Goal: Task Accomplishment & Management: Manage account settings

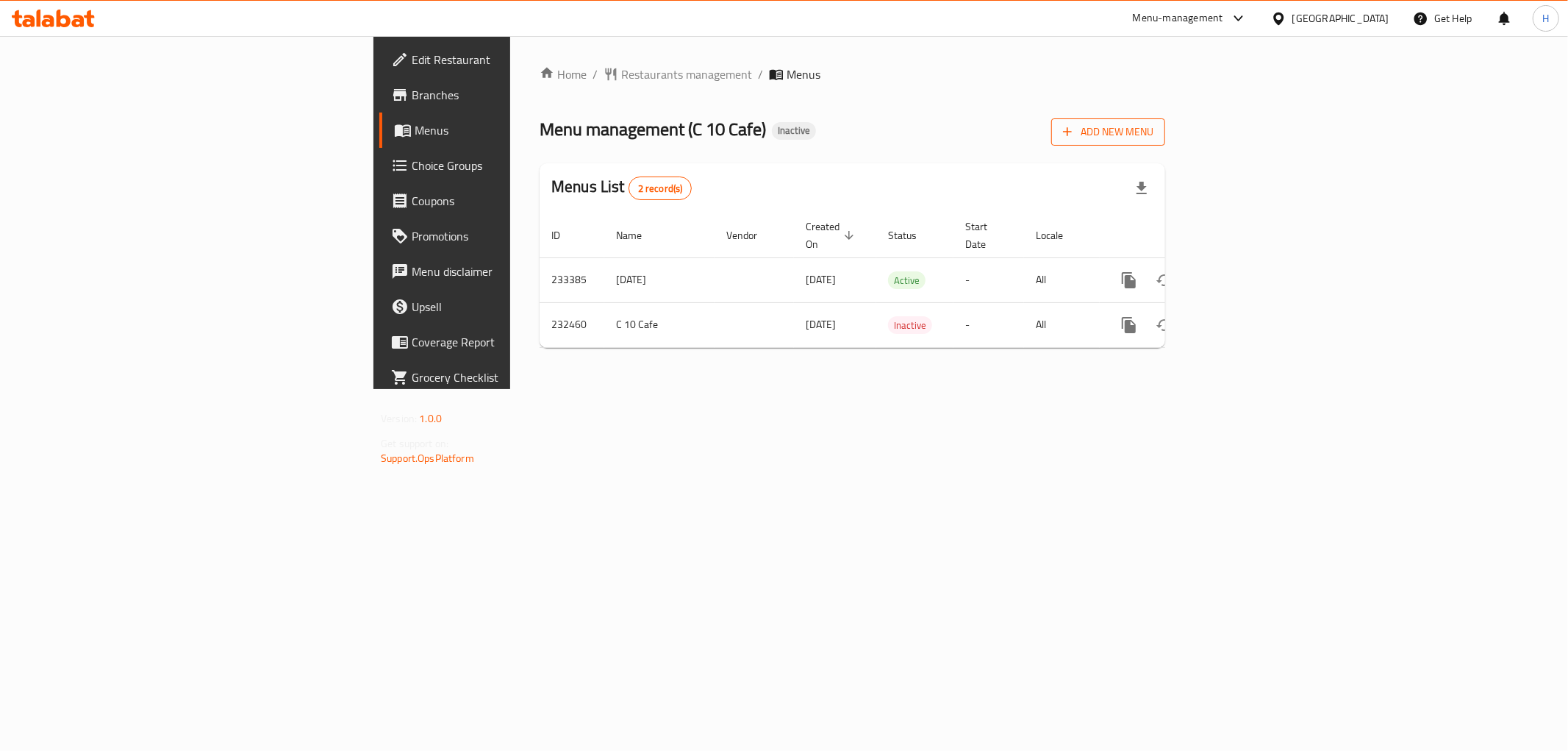
click at [1153, 138] on span "Add New Menu" at bounding box center [1108, 132] width 91 height 19
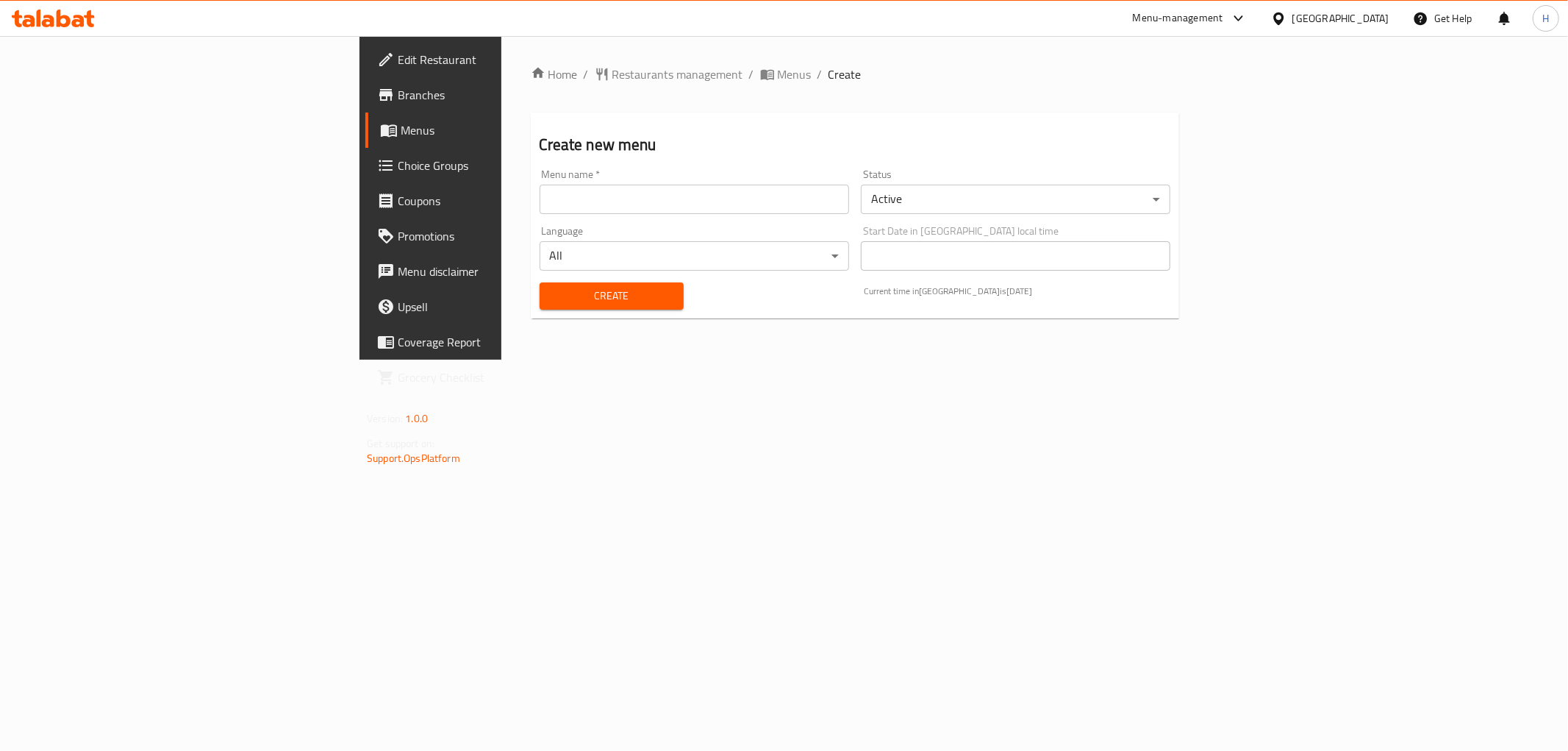
click at [754, 201] on input "text" at bounding box center [694, 199] width 309 height 30
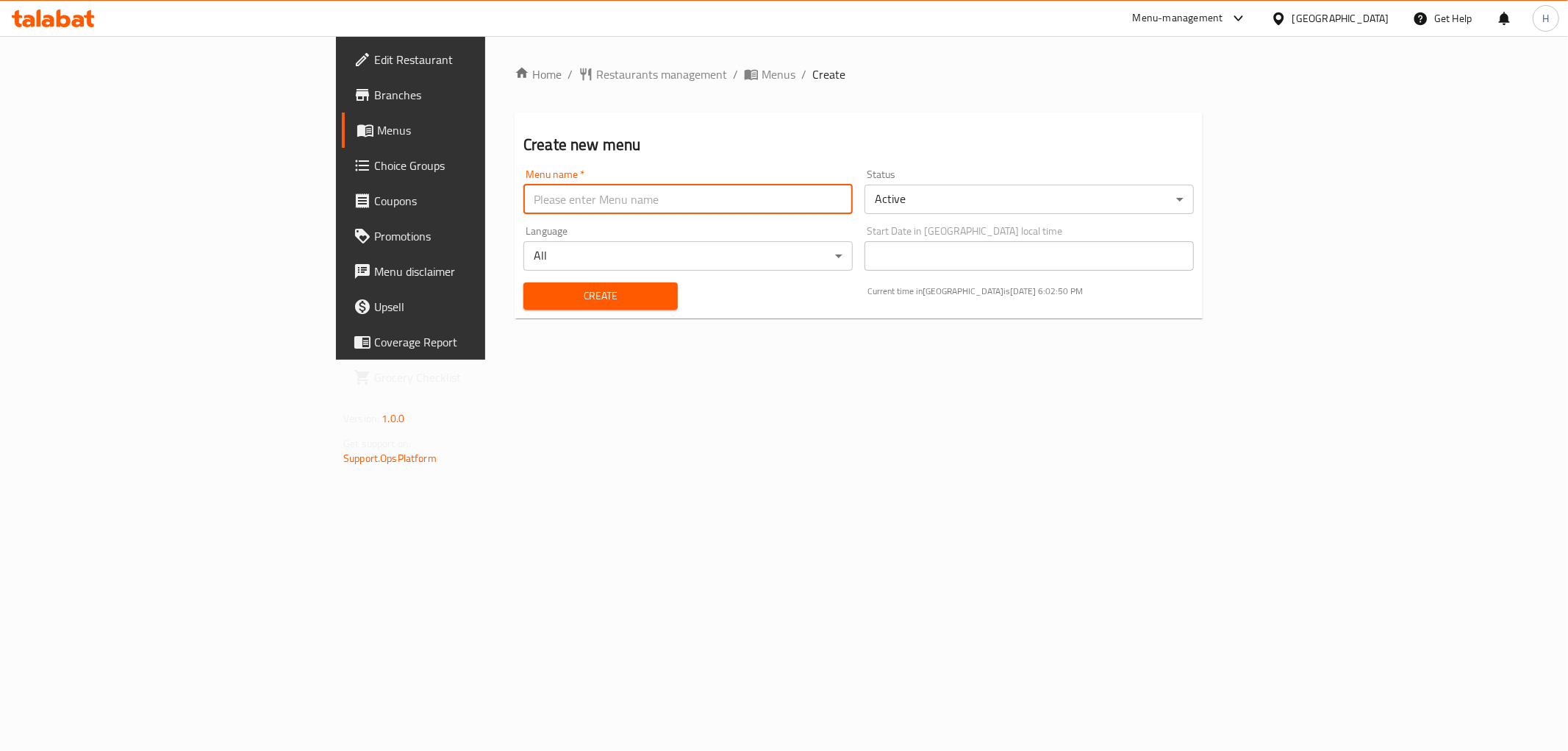
type input "New Menu"
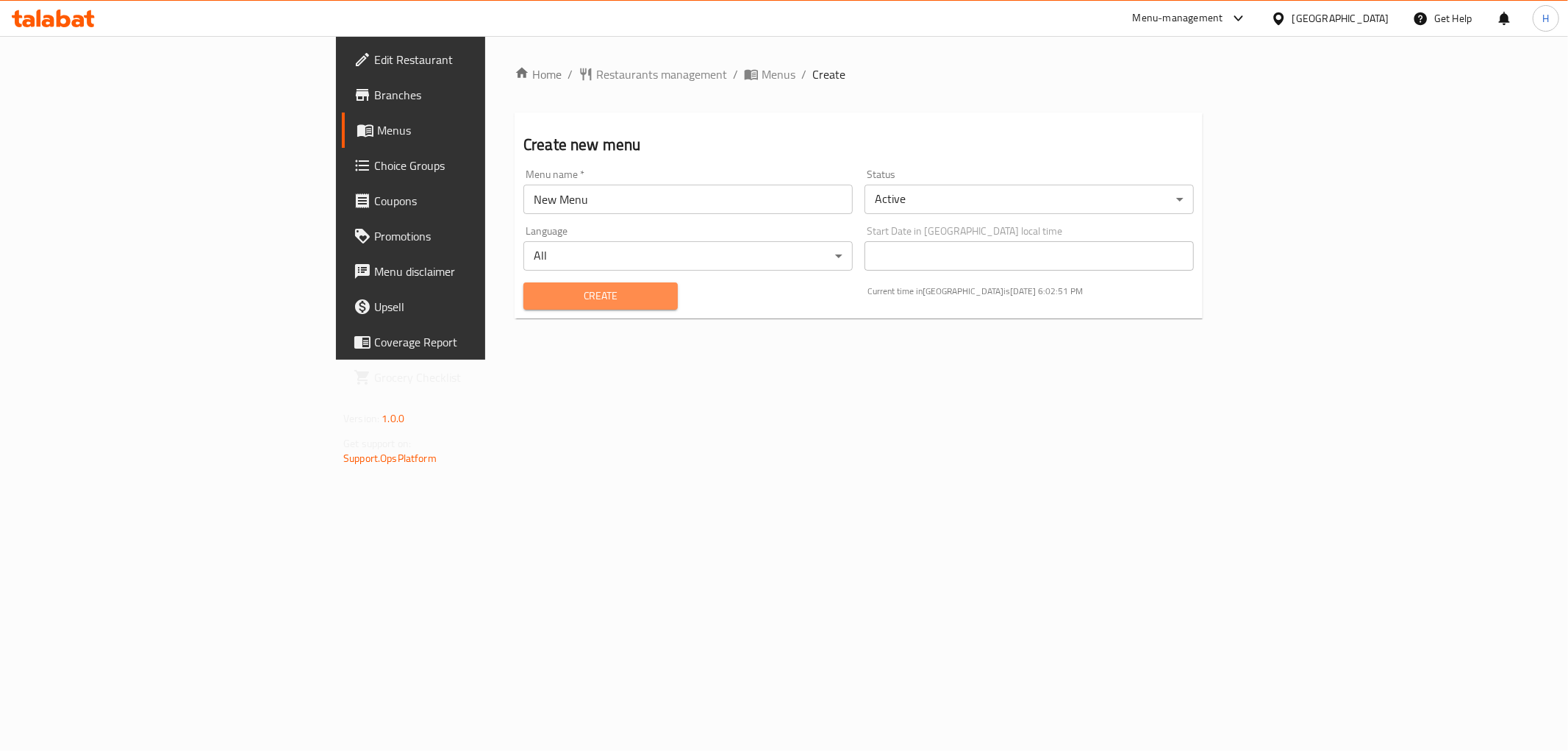
click at [535, 296] on span "Create" at bounding box center [600, 296] width 131 height 19
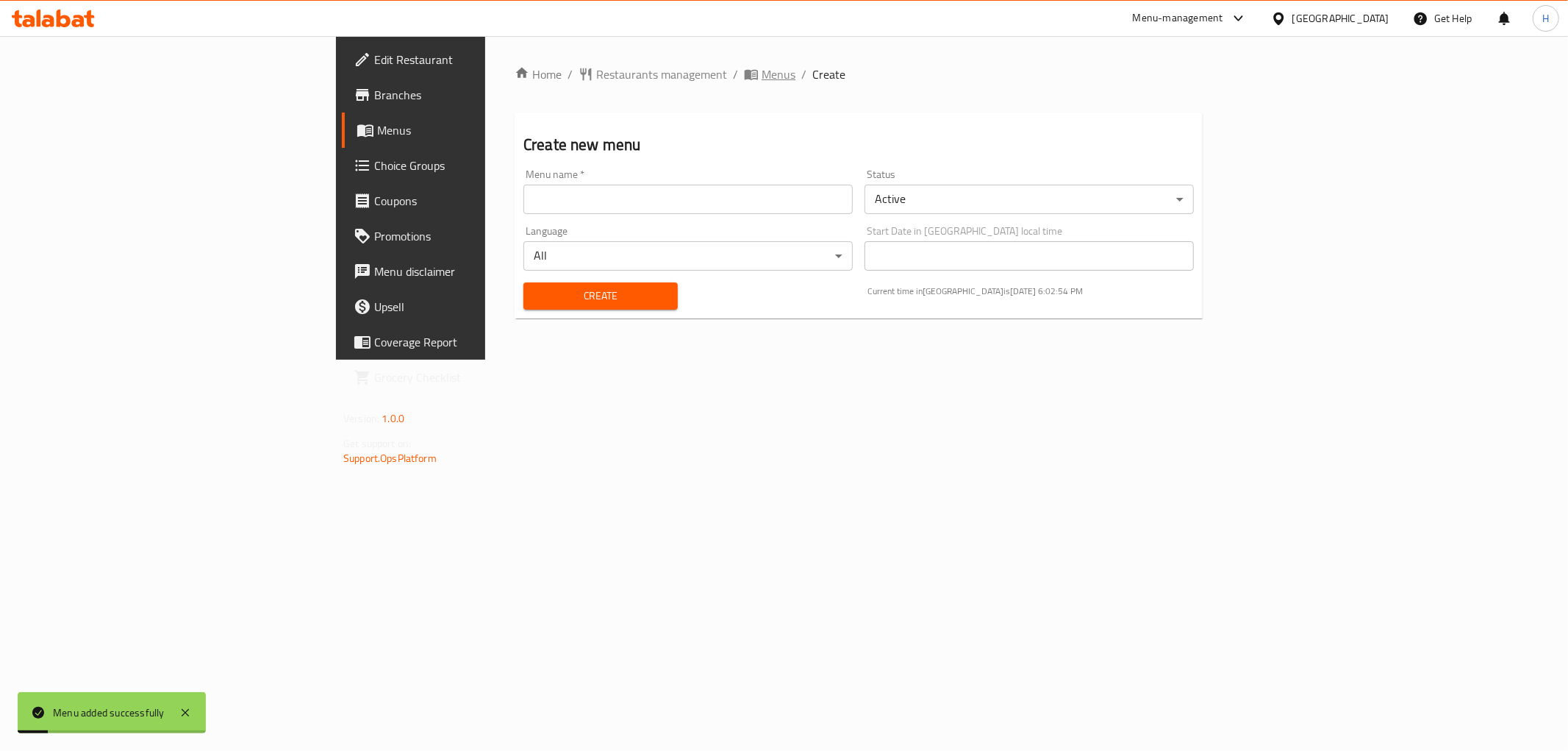
click at [762, 66] on span "Menus" at bounding box center [778, 74] width 34 height 18
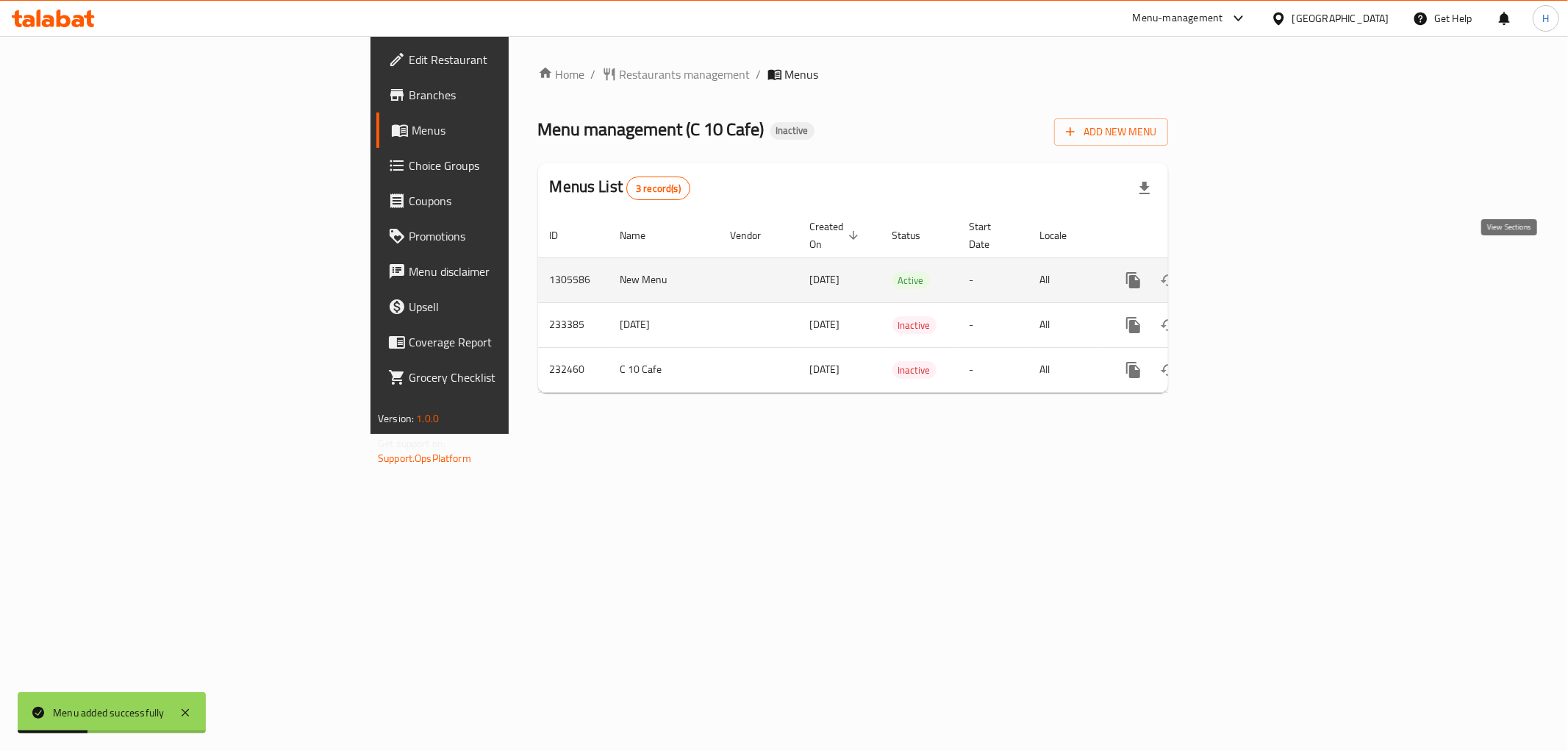
click at [1248, 271] on icon "enhanced table" at bounding box center [1238, 280] width 18 height 18
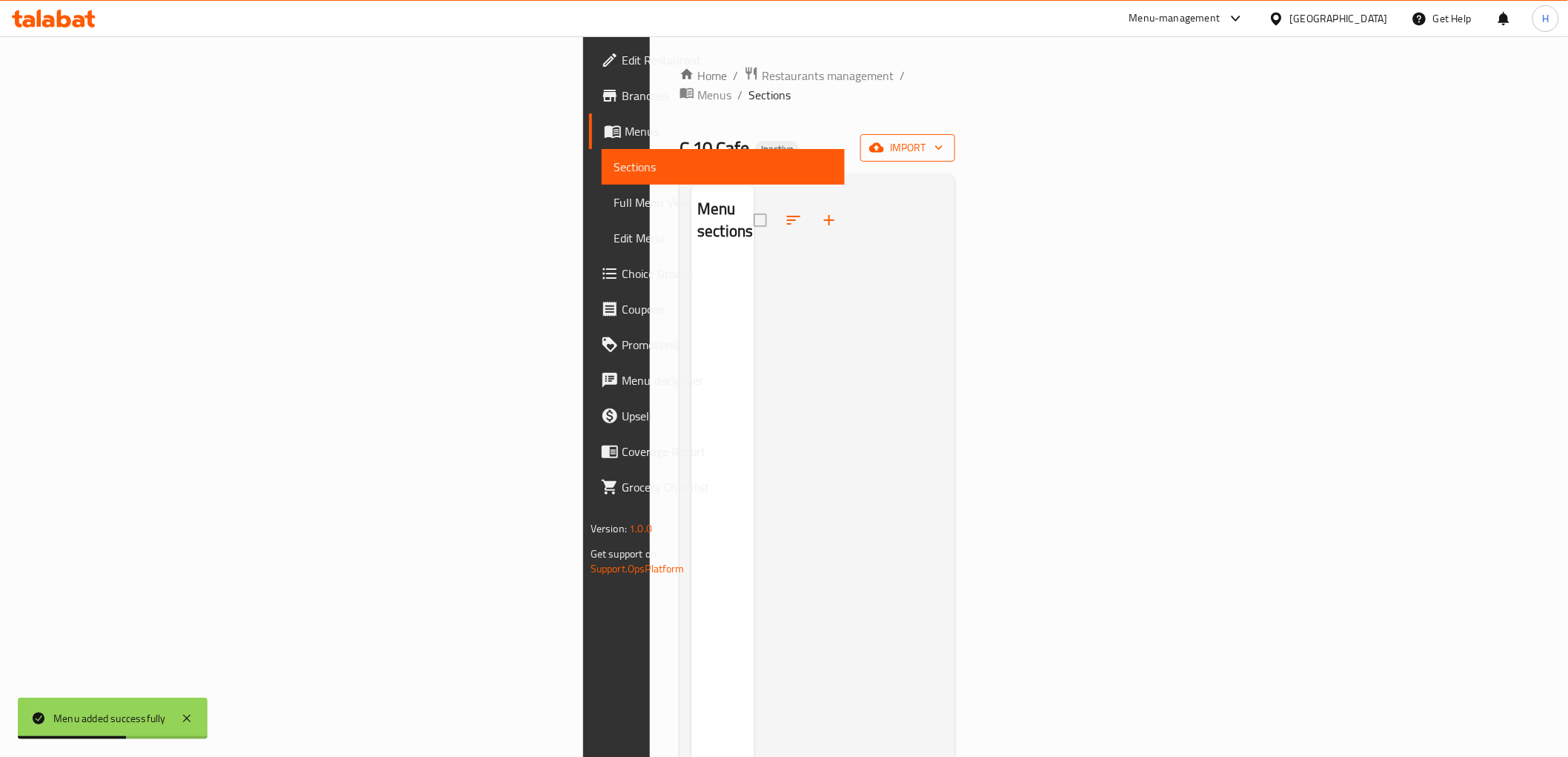
click at [884, 140] on icon "button" at bounding box center [876, 147] width 15 height 15
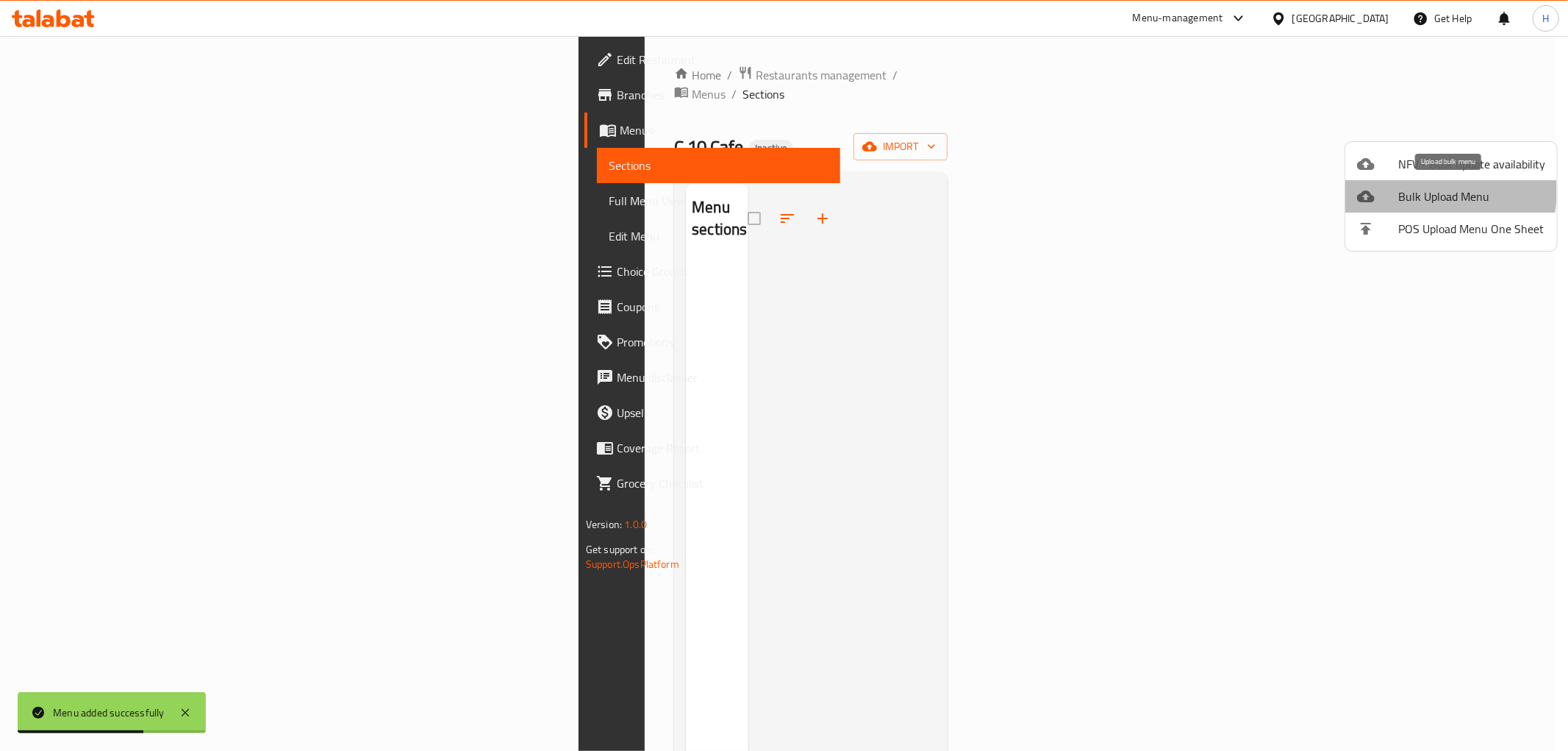
click at [1415, 191] on span "Bulk Upload Menu" at bounding box center [1471, 195] width 147 height 18
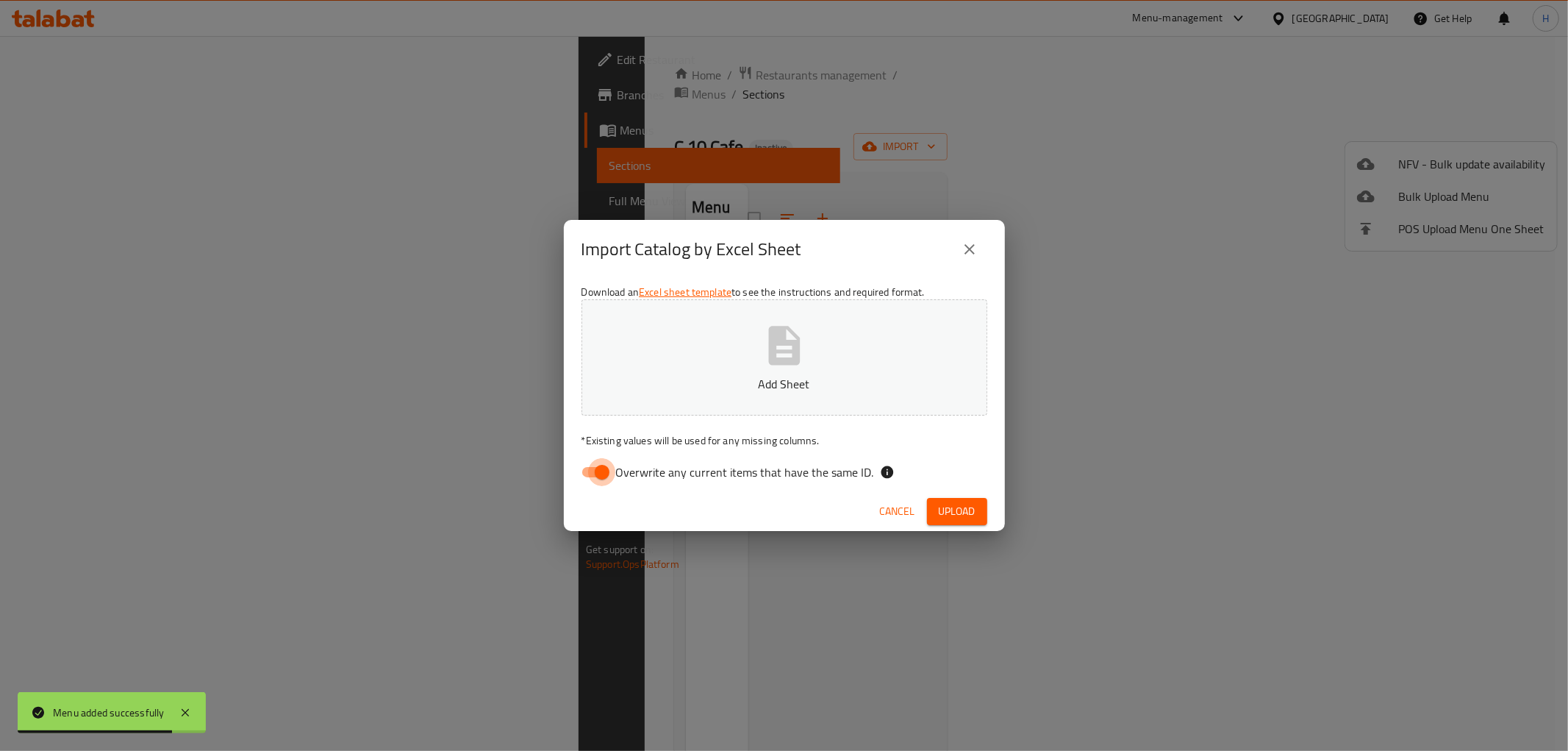
click at [602, 461] on input "Overwrite any current items that have the same ID." at bounding box center [602, 472] width 84 height 28
checkbox input "false"
click at [810, 325] on button "Add Sheet" at bounding box center [784, 357] width 405 height 116
click at [951, 498] on button "Upload" at bounding box center [956, 511] width 60 height 27
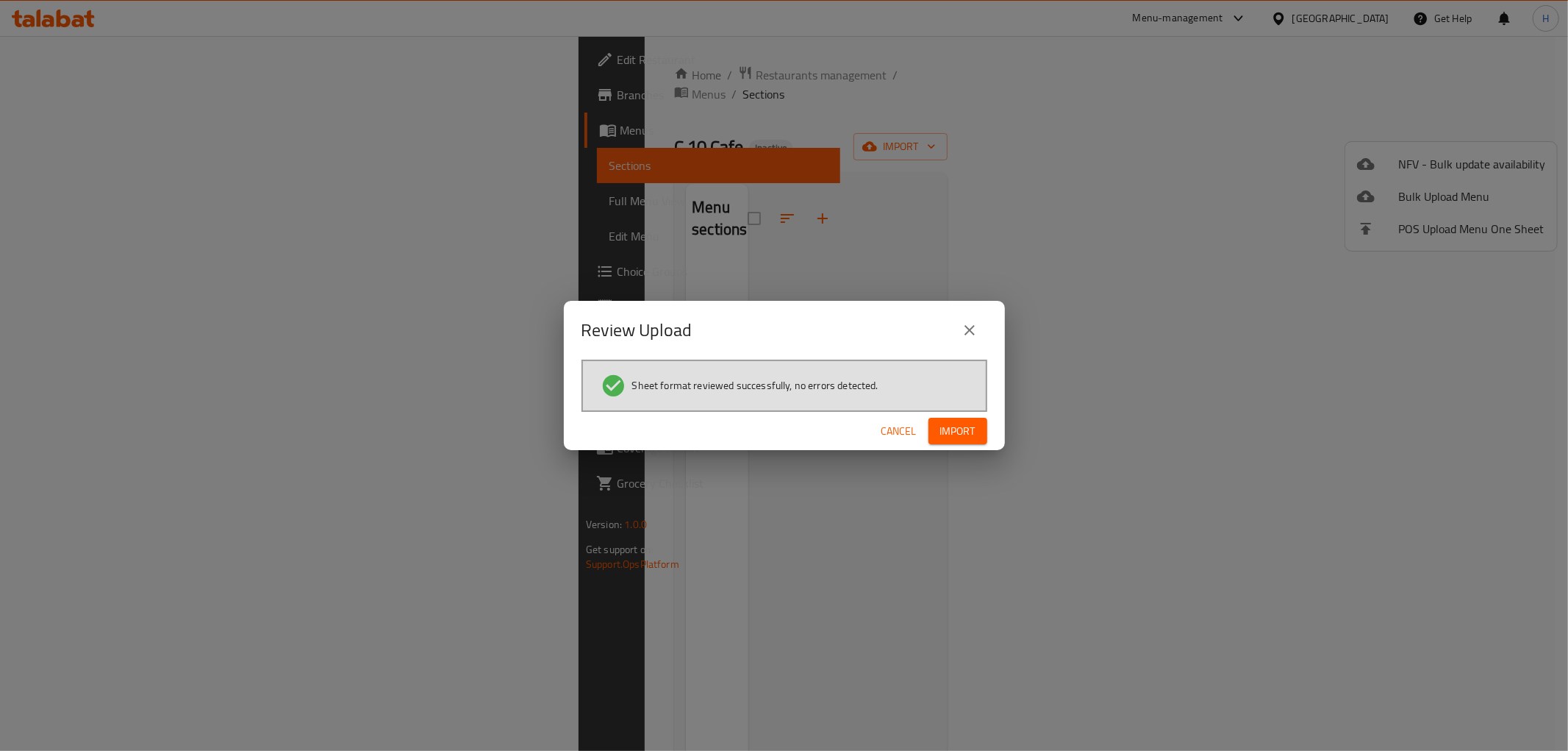
click at [952, 423] on span "Import" at bounding box center [958, 432] width 35 height 19
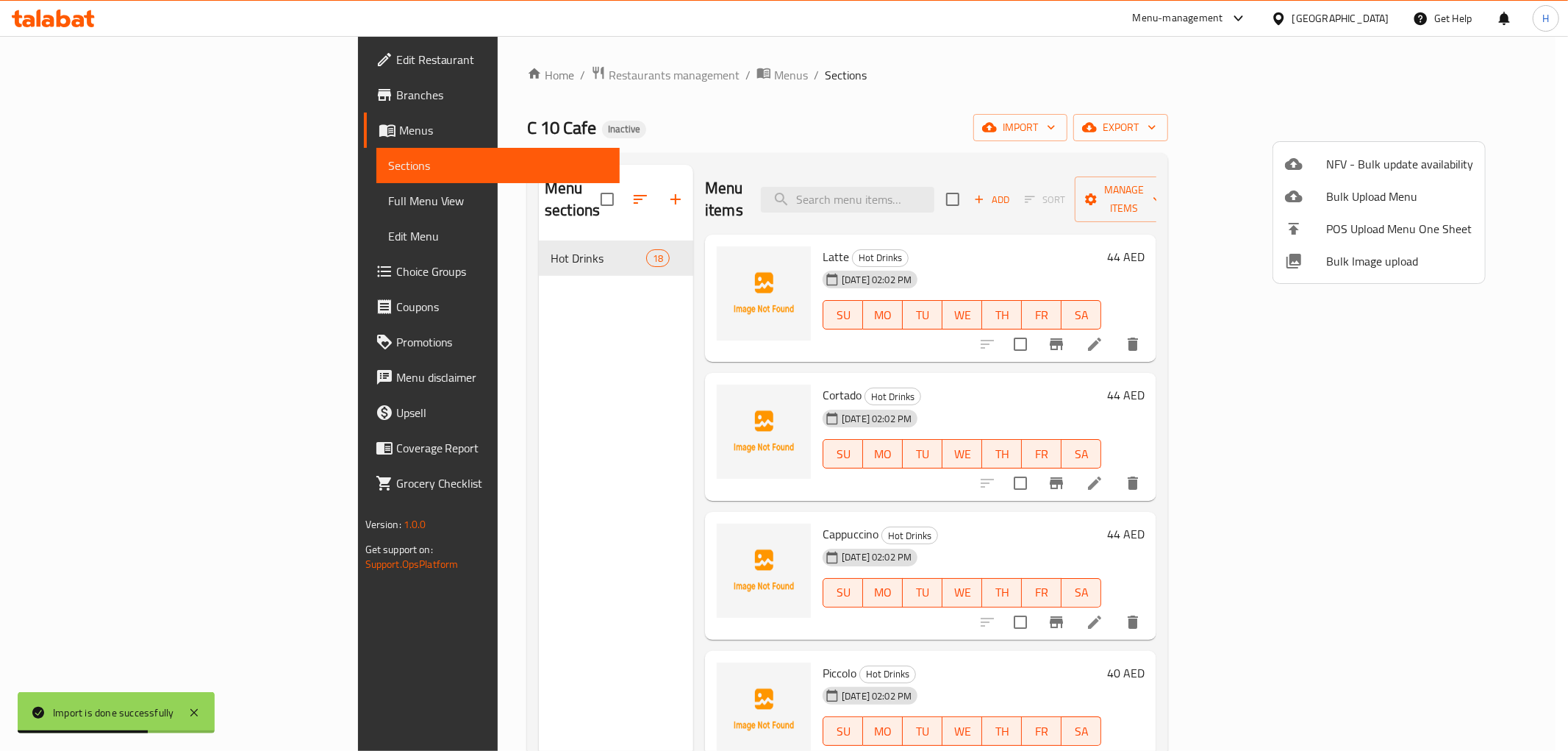
click at [753, 370] on div at bounding box center [784, 375] width 1568 height 751
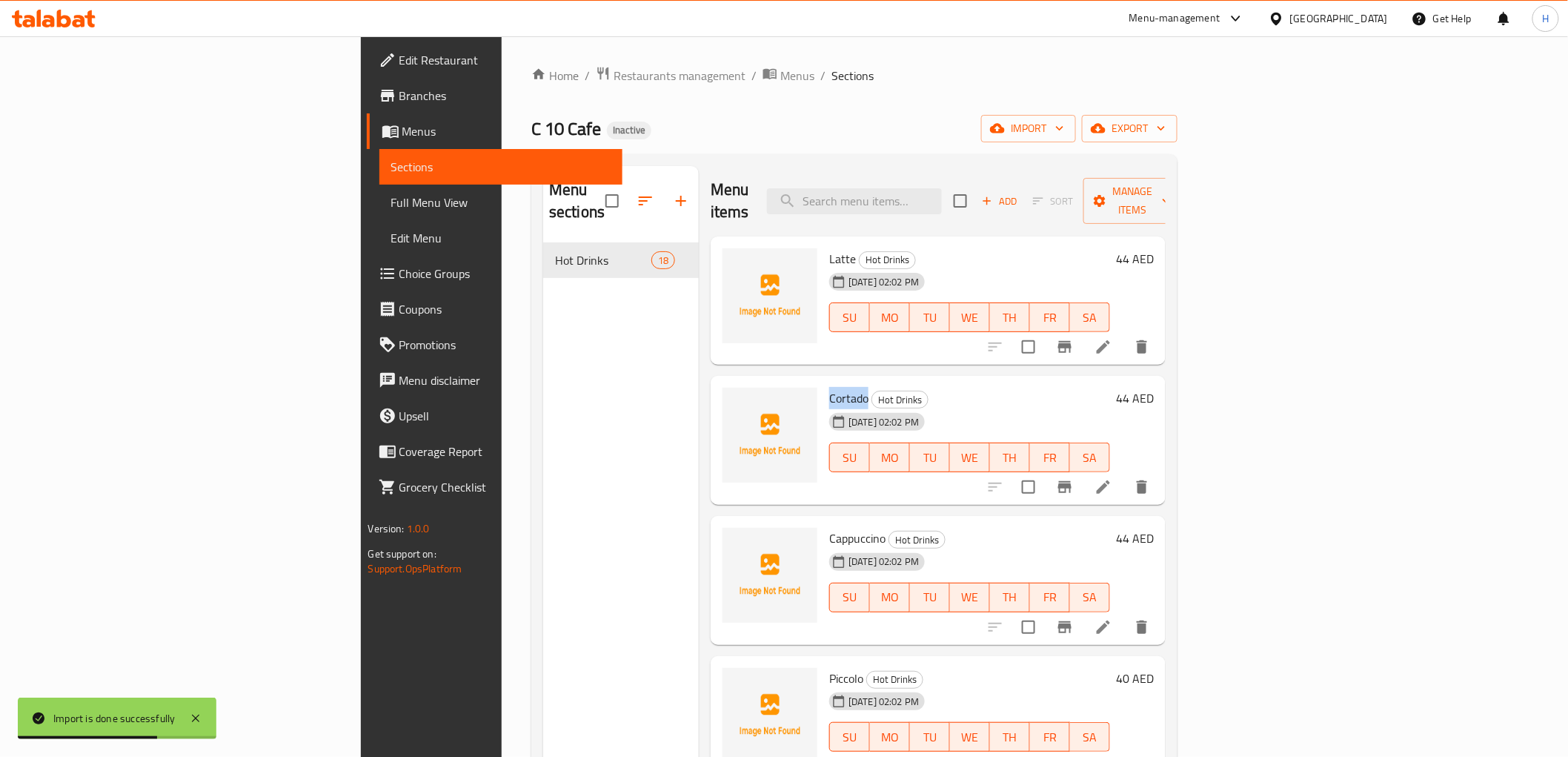
click at [830, 386] on span "Cortado" at bounding box center [849, 398] width 39 height 22
copy span "Cortado"
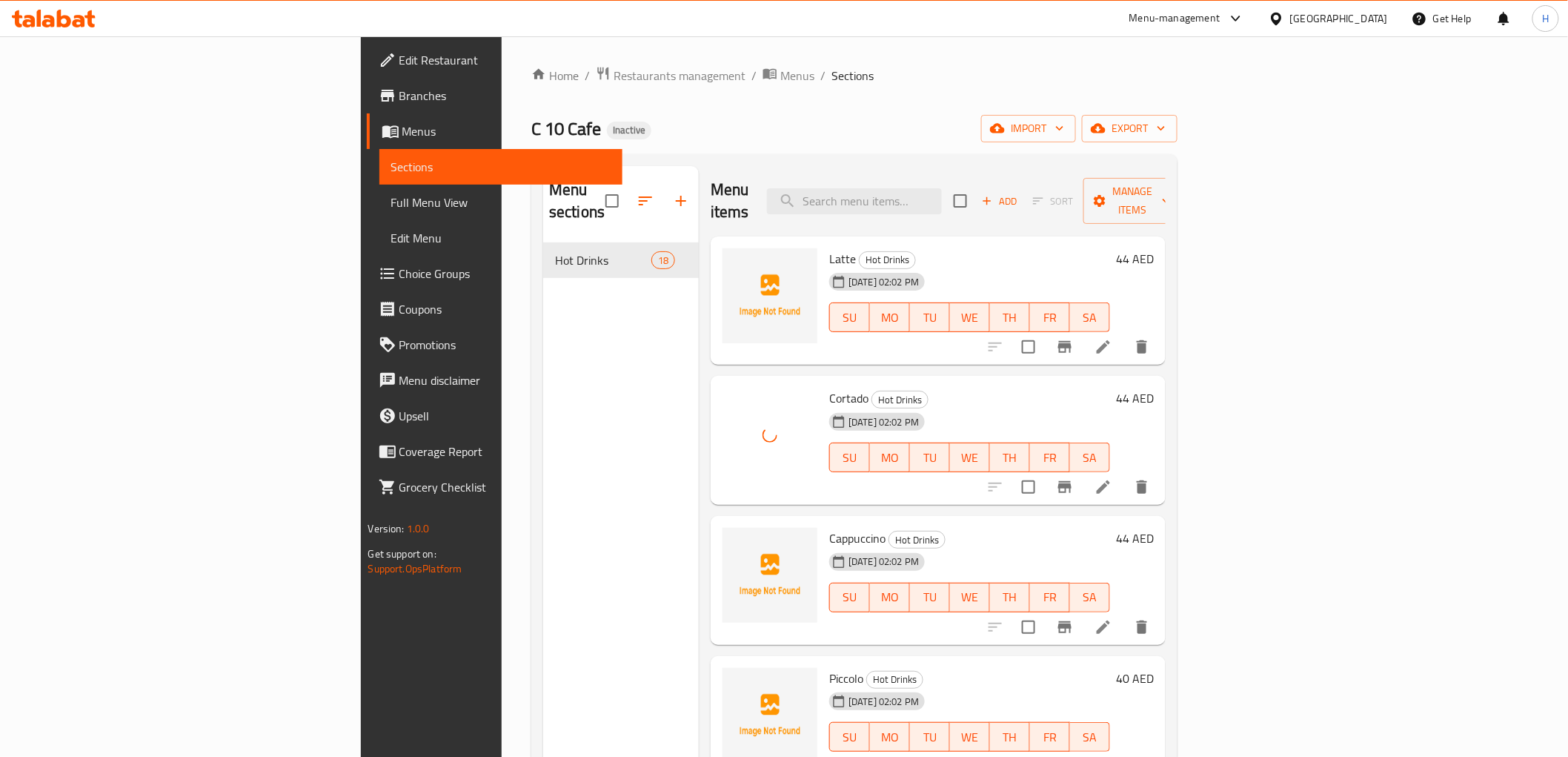
click at [830, 527] on span "Cappuccino" at bounding box center [858, 539] width 56 height 22
copy span "Cappuccino"
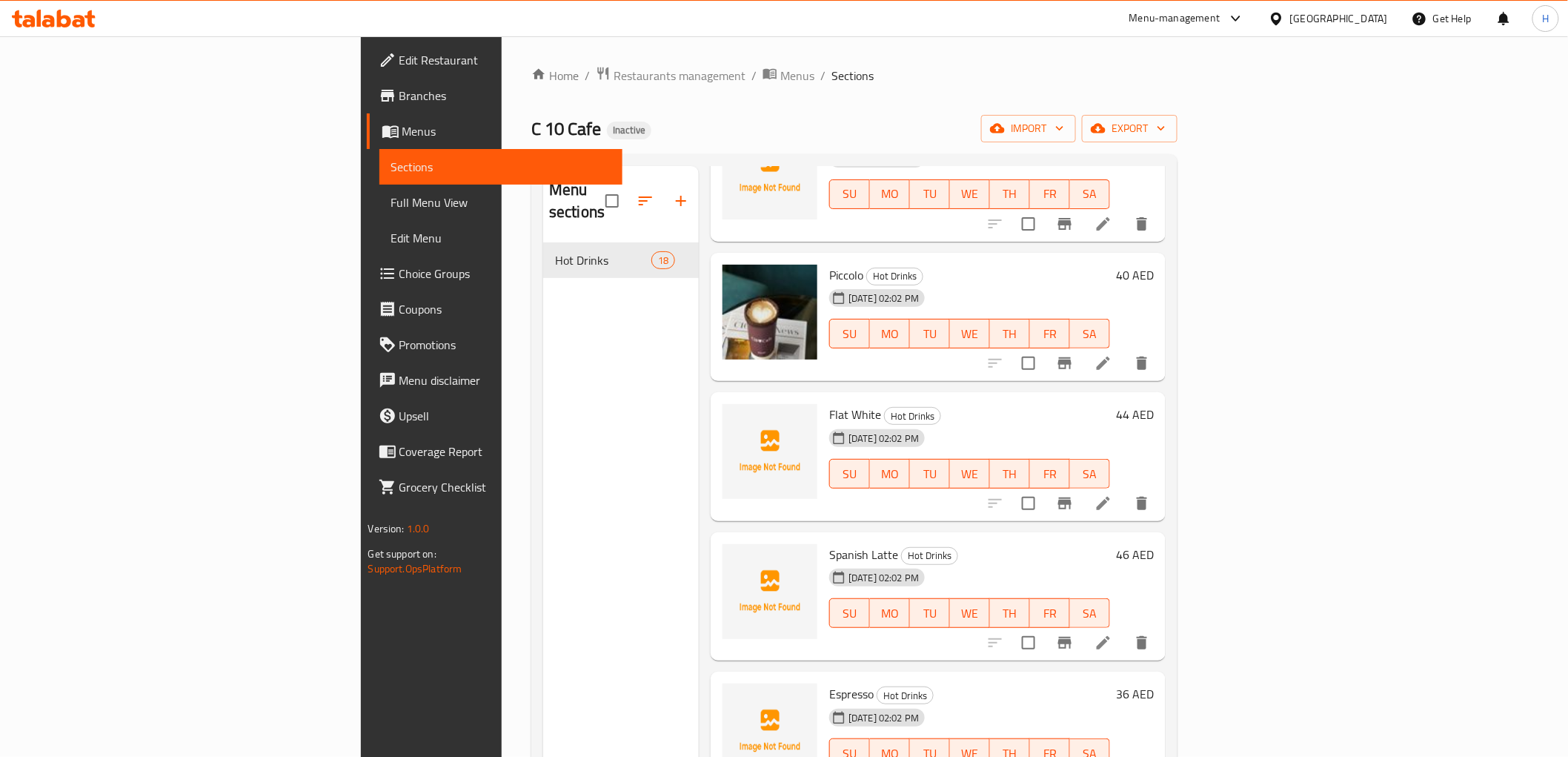
scroll to position [412, 0]
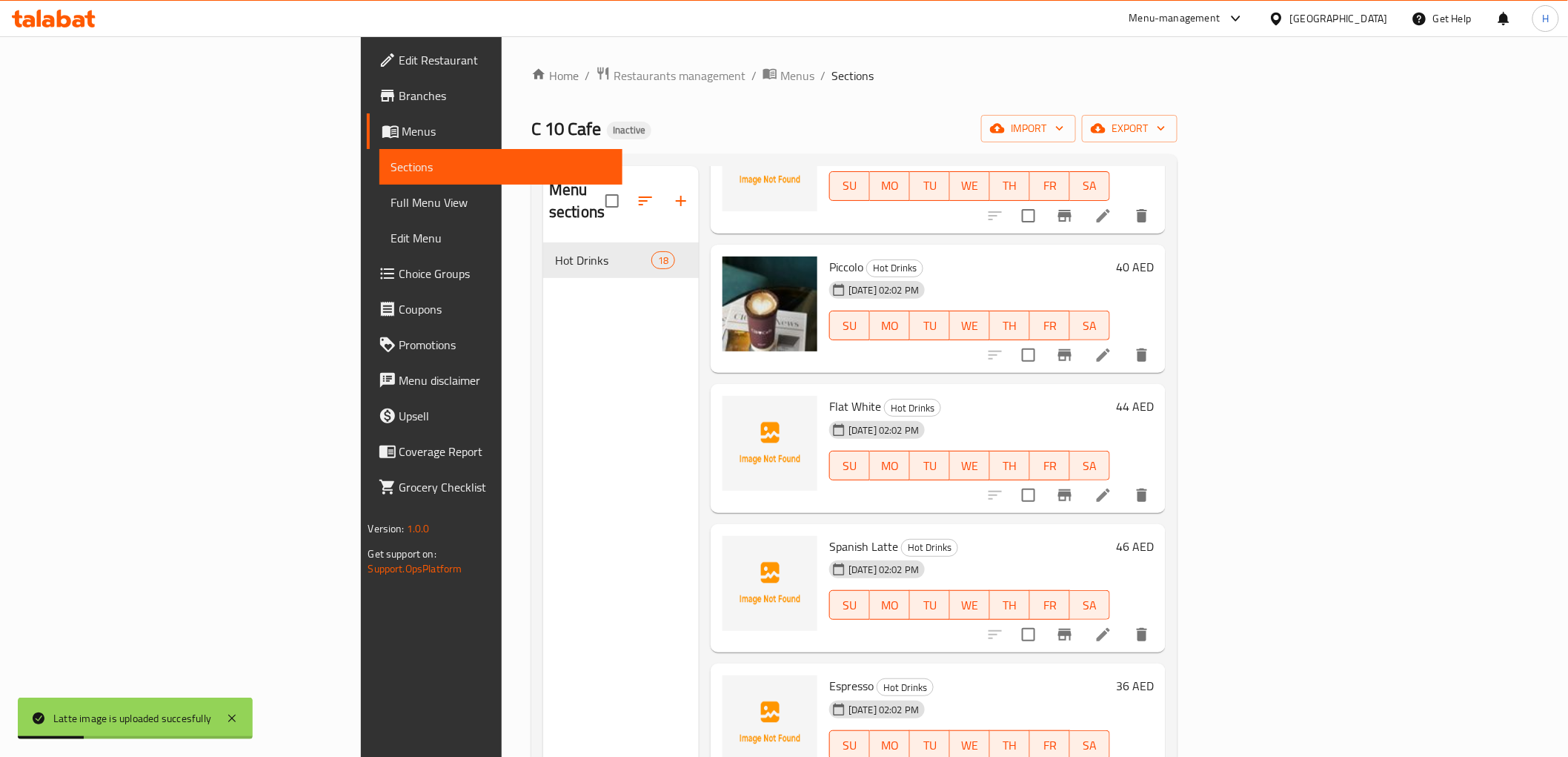
click at [830, 395] on span "Flat White" at bounding box center [856, 406] width 52 height 22
drag, startPoint x: 742, startPoint y: 386, endPoint x: 766, endPoint y: 386, distance: 24.0
click at [830, 395] on span "Flat White" at bounding box center [856, 406] width 52 height 22
copy span "Flat White"
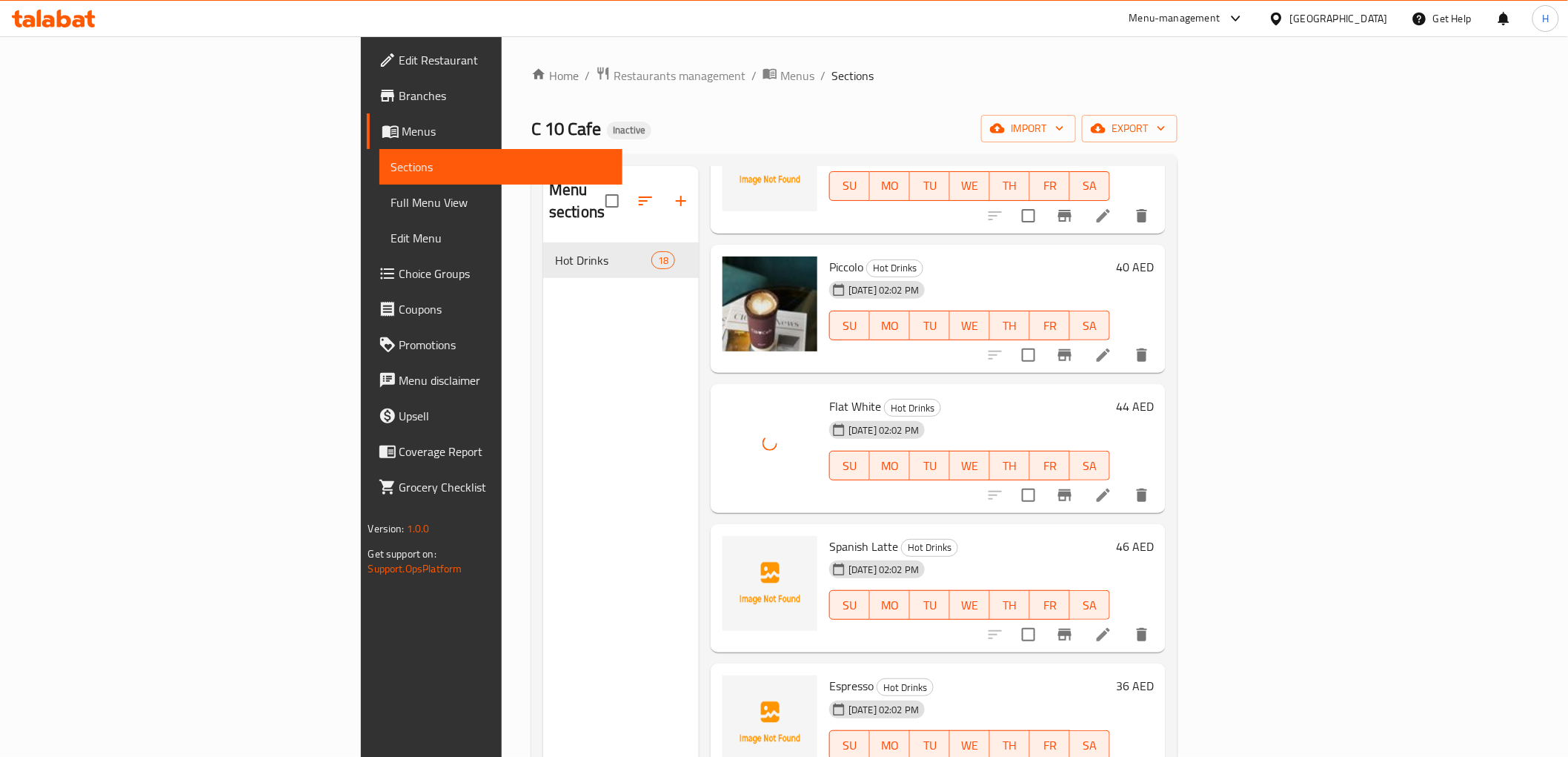
click at [830, 535] on span "Spanish Latte" at bounding box center [864, 546] width 69 height 22
drag, startPoint x: 762, startPoint y: 520, endPoint x: 790, endPoint y: 527, distance: 28.9
click at [830, 535] on span "Spanish Latte" at bounding box center [864, 546] width 69 height 22
copy span "Spanish Latte"
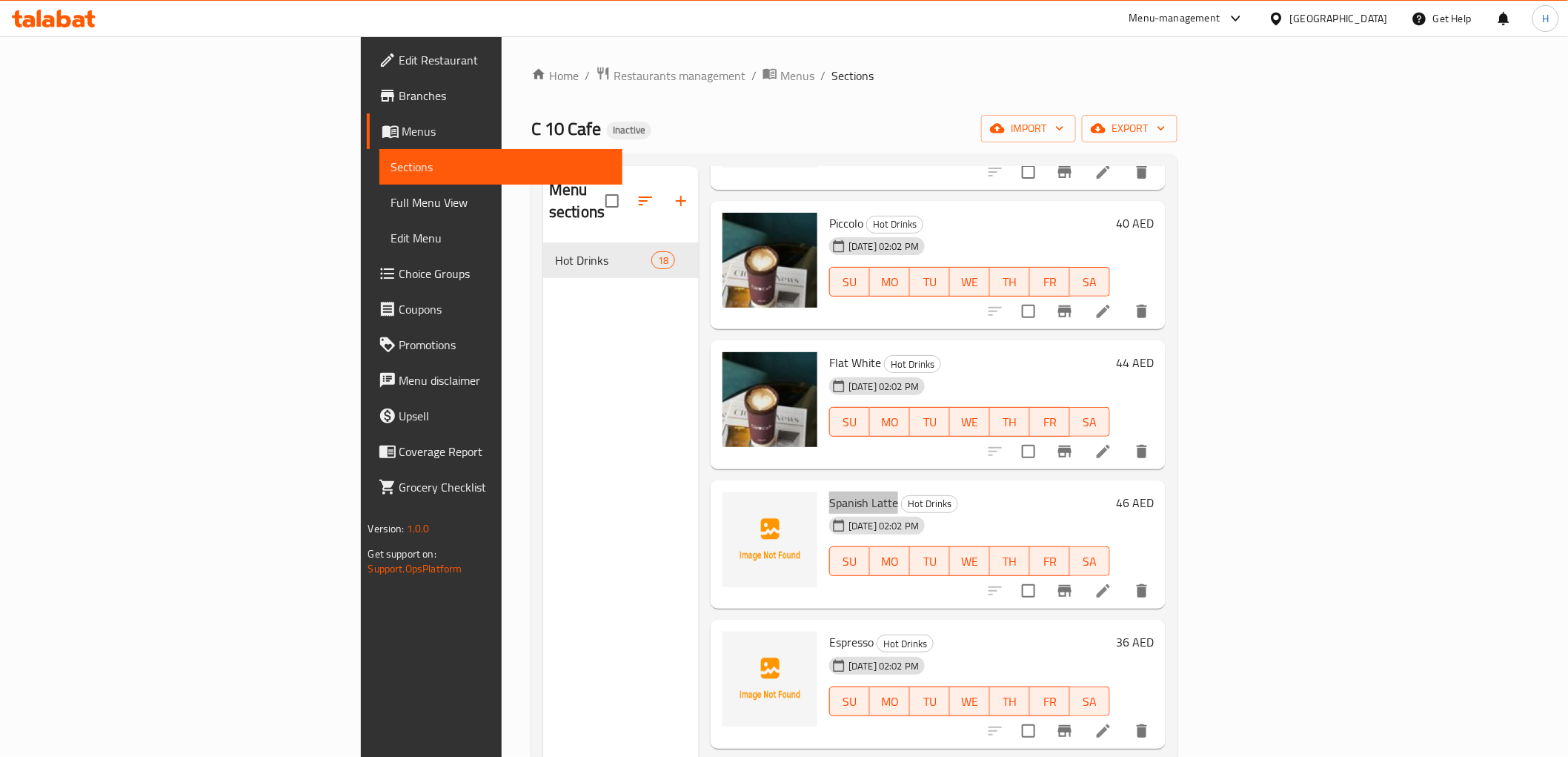
scroll to position [494, 0]
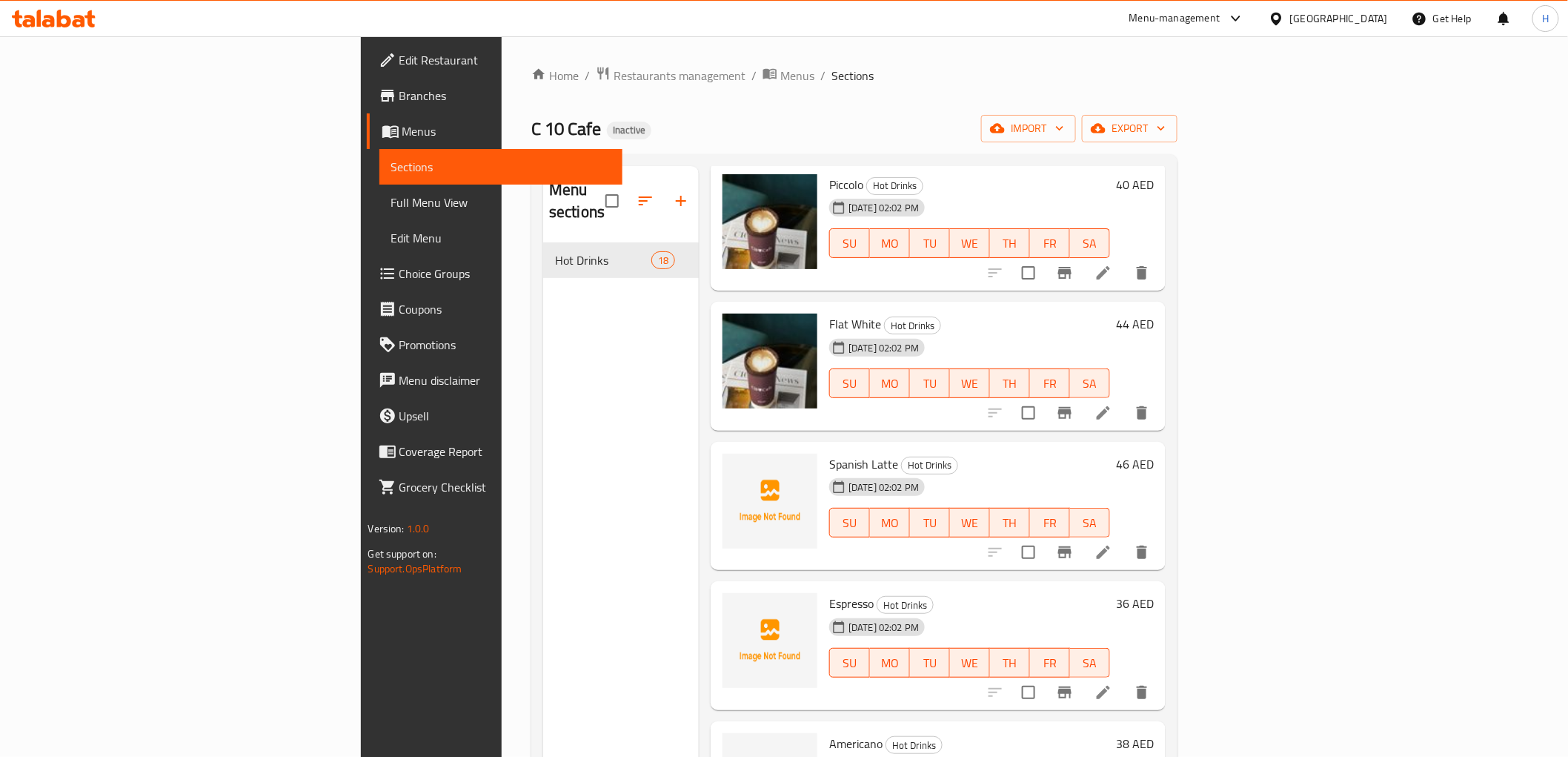
click at [830, 592] on span "Espresso" at bounding box center [852, 603] width 45 height 22
copy h6 "Espresso"
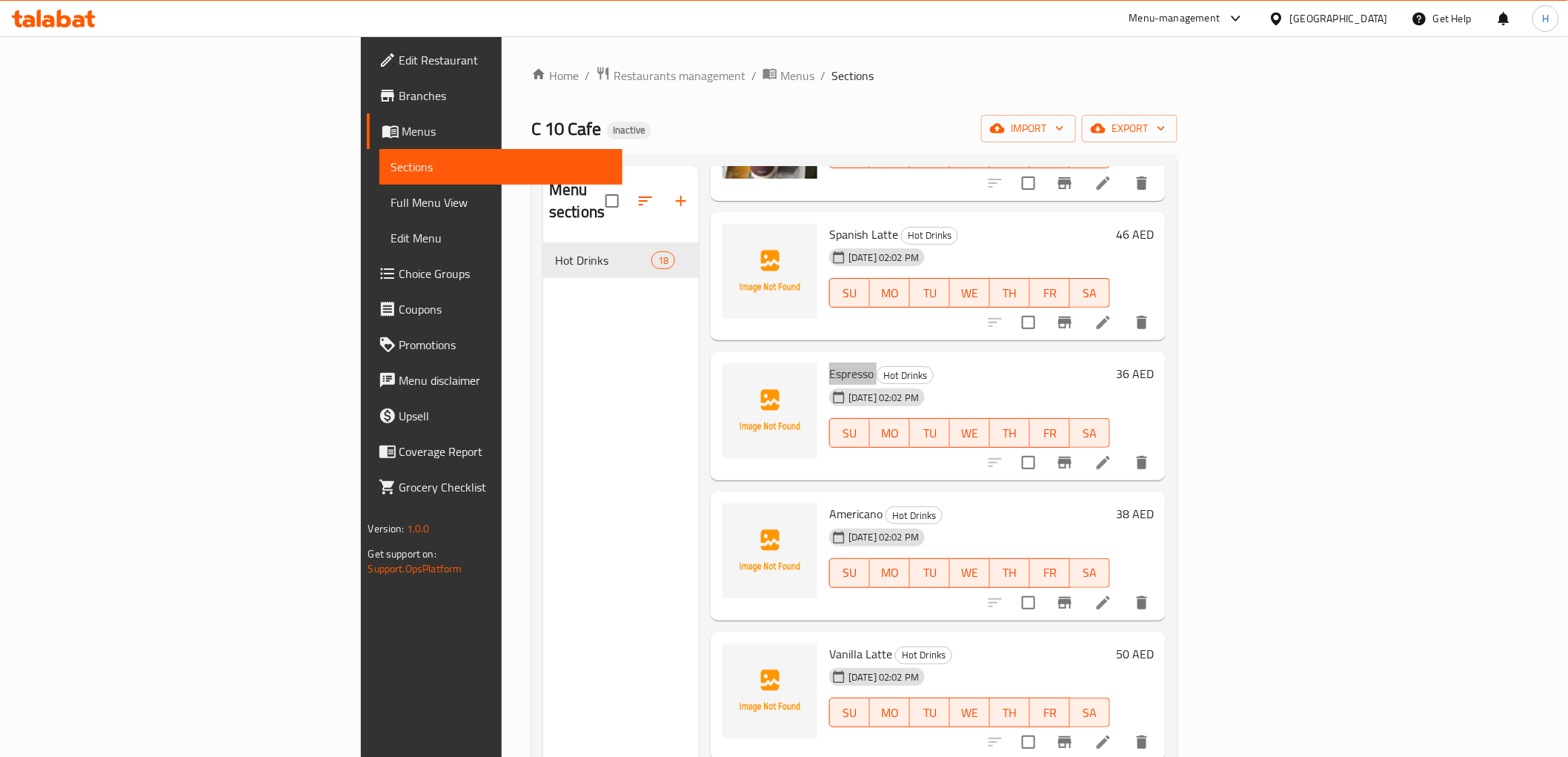
scroll to position [741, 0]
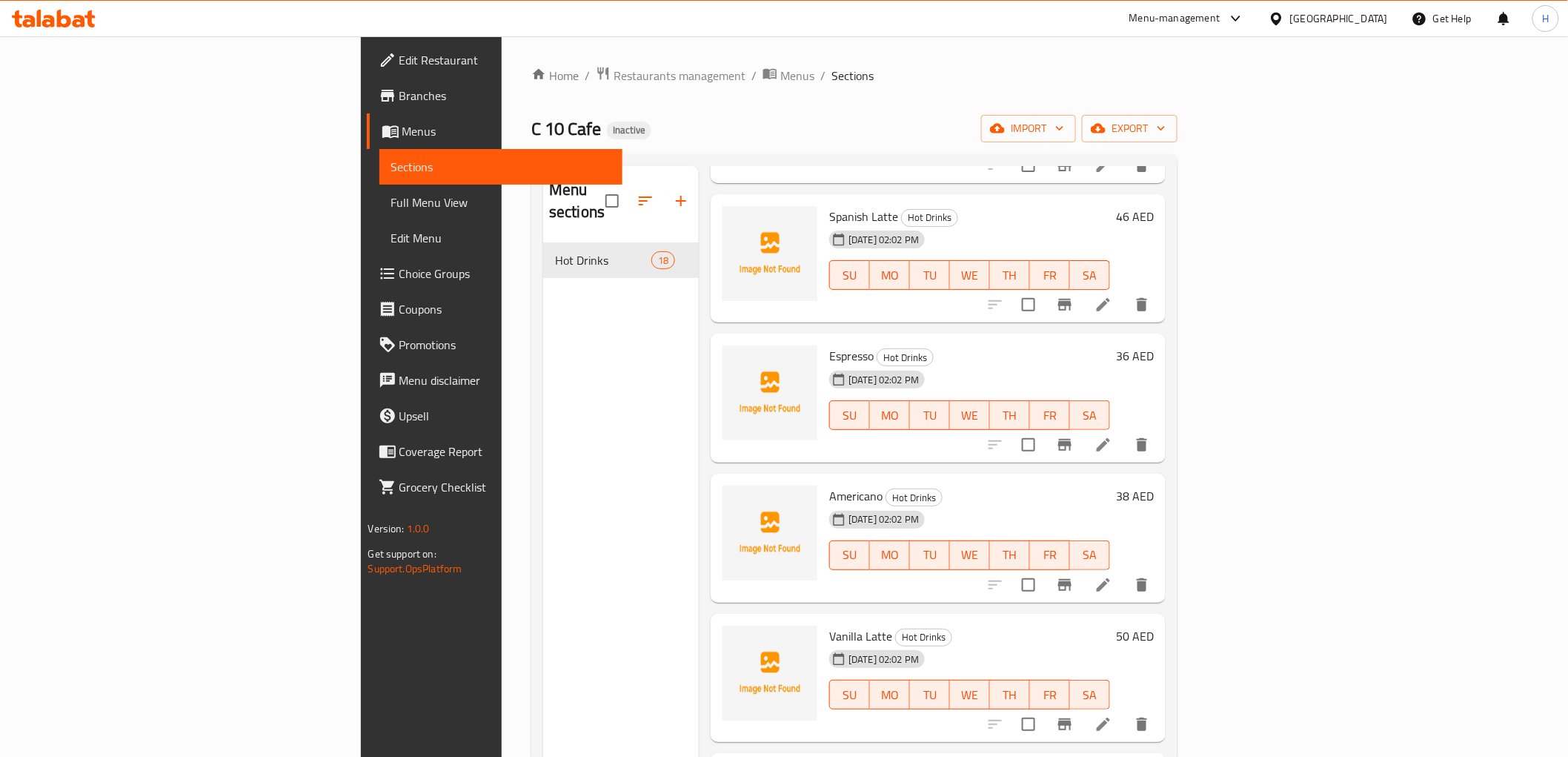
click at [830, 484] on span "Americano" at bounding box center [856, 496] width 53 height 22
copy h6 "Americano"
click at [830, 624] on span "Vanilla Latte" at bounding box center [861, 636] width 63 height 22
drag, startPoint x: 758, startPoint y: 612, endPoint x: 782, endPoint y: 611, distance: 24.0
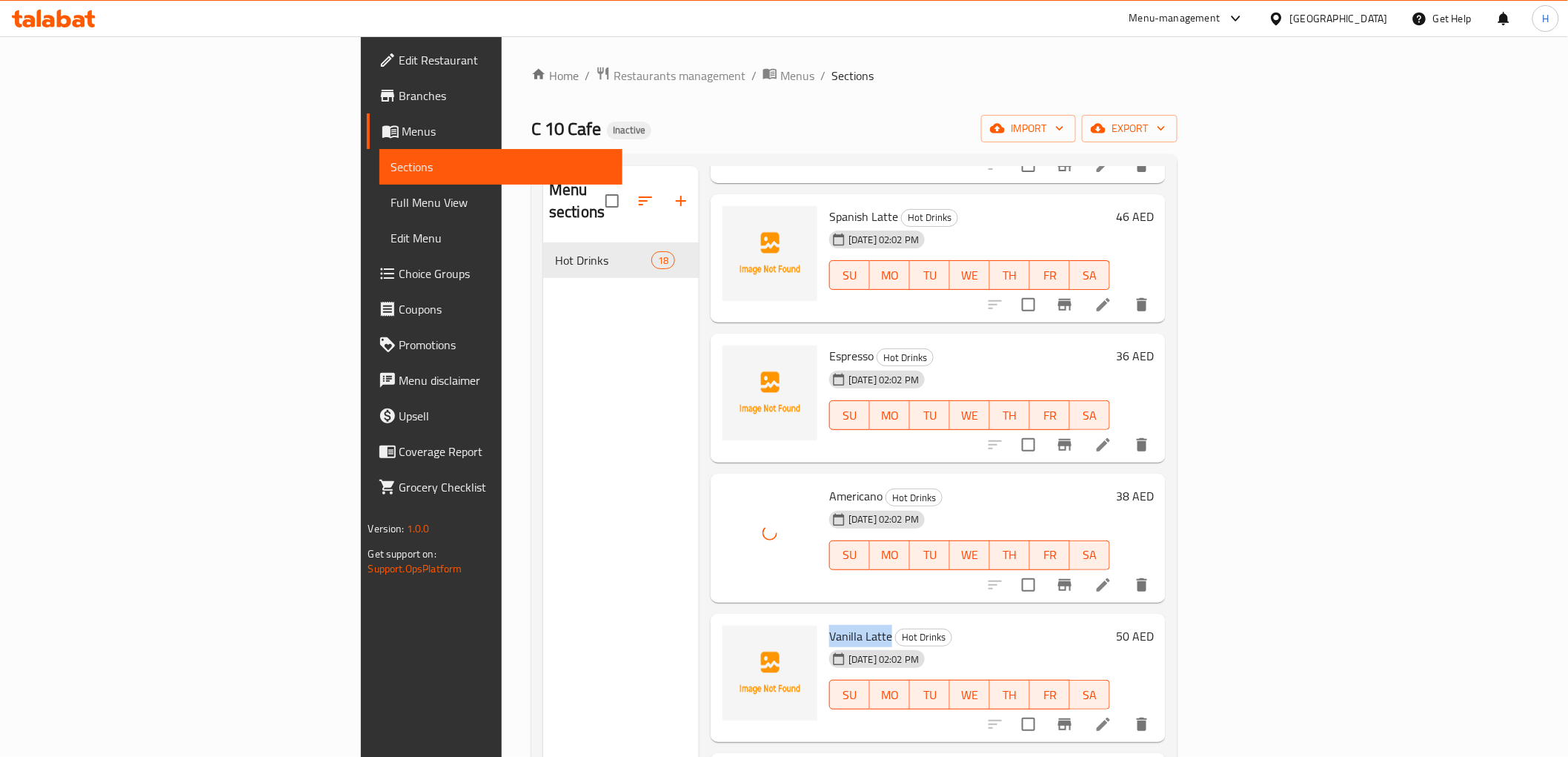
click at [830, 624] on span "Vanilla Latte" at bounding box center [861, 636] width 63 height 22
copy span "Vanilla Latte"
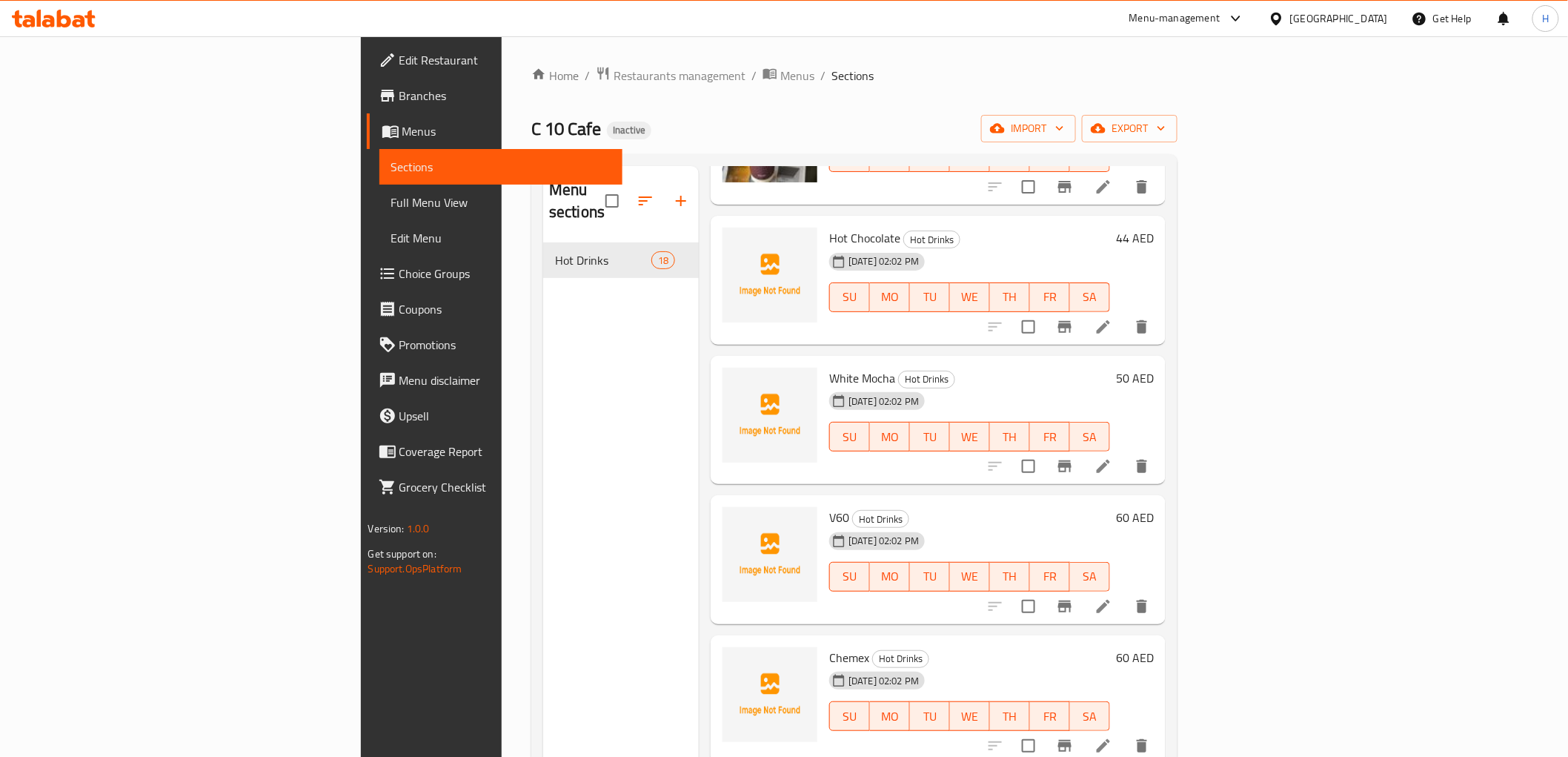
scroll to position [1548, 0]
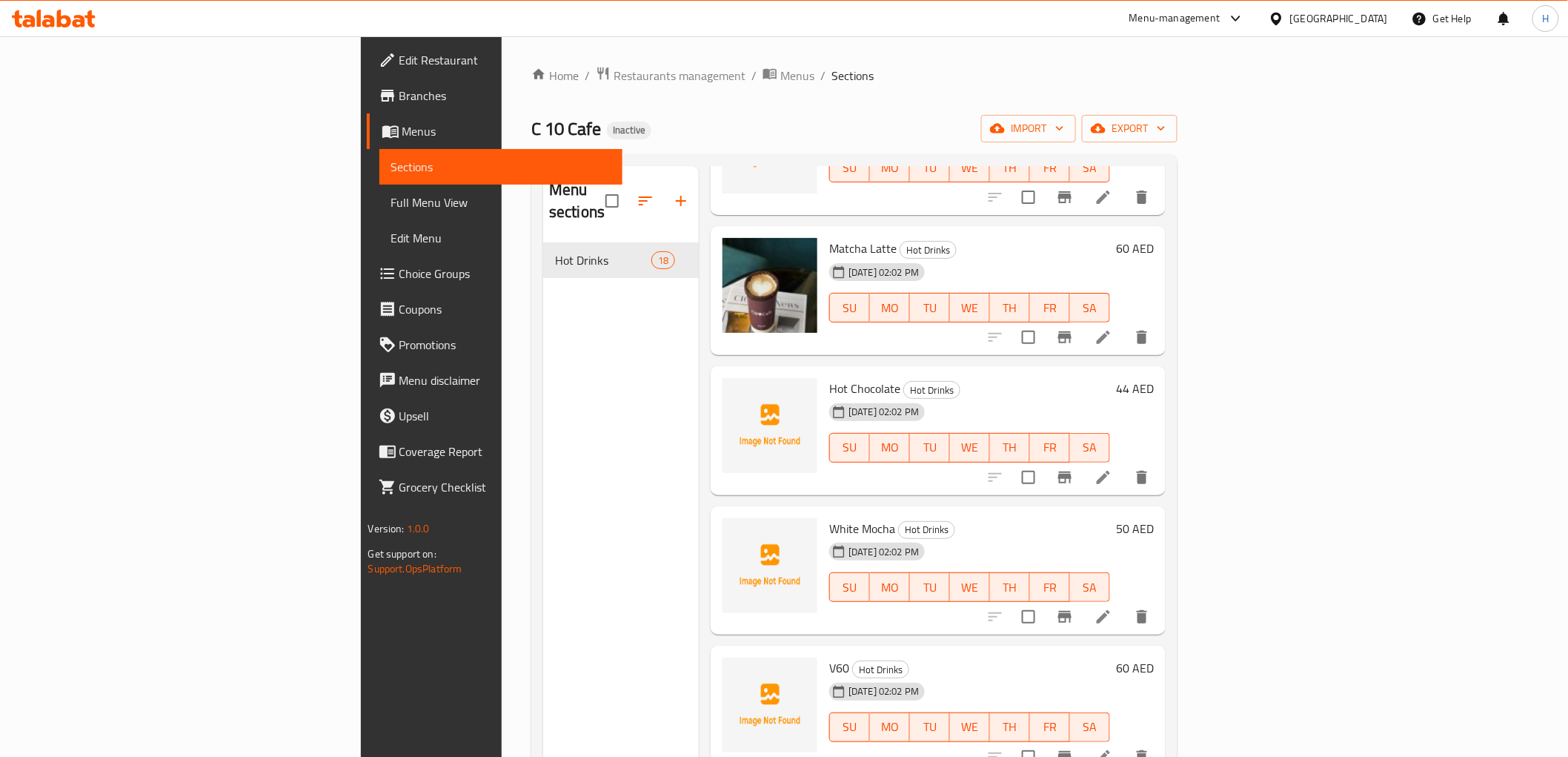
click at [830, 377] on span "Hot Chocolate" at bounding box center [865, 388] width 71 height 22
drag, startPoint x: 749, startPoint y: 369, endPoint x: 797, endPoint y: 357, distance: 49.5
click at [830, 377] on span "Hot Chocolate" at bounding box center [865, 388] width 71 height 22
copy span "Hot Chocolate"
click at [830, 377] on span "Hot Chocolate" at bounding box center [865, 388] width 71 height 22
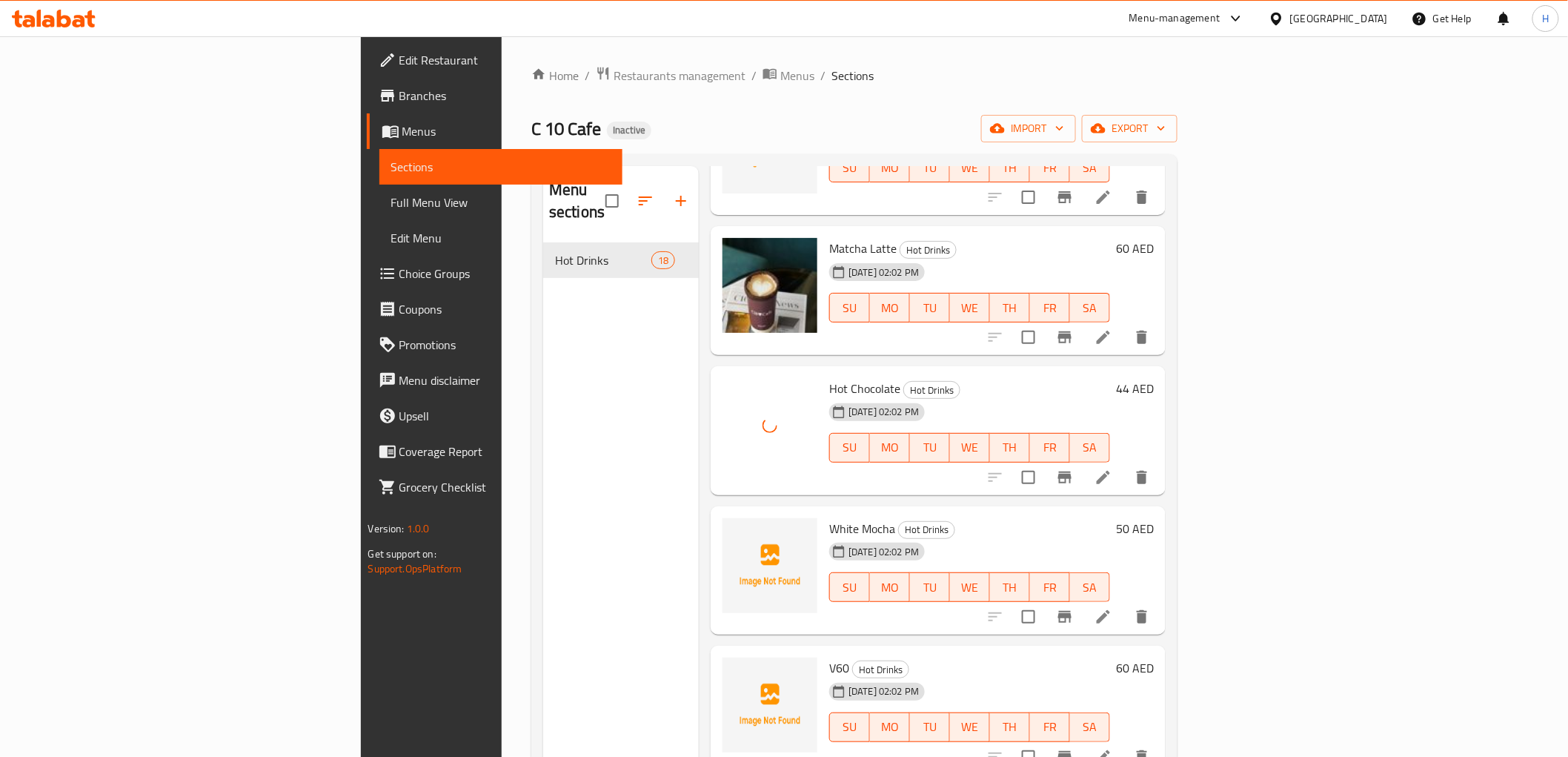
click at [830, 517] on span "White Mocha" at bounding box center [862, 528] width 66 height 22
drag, startPoint x: 764, startPoint y: 506, endPoint x: 368, endPoint y: 750, distance: 465.1
click at [830, 517] on span "White Mocha" at bounding box center [862, 528] width 66 height 22
copy span "White Mocha"
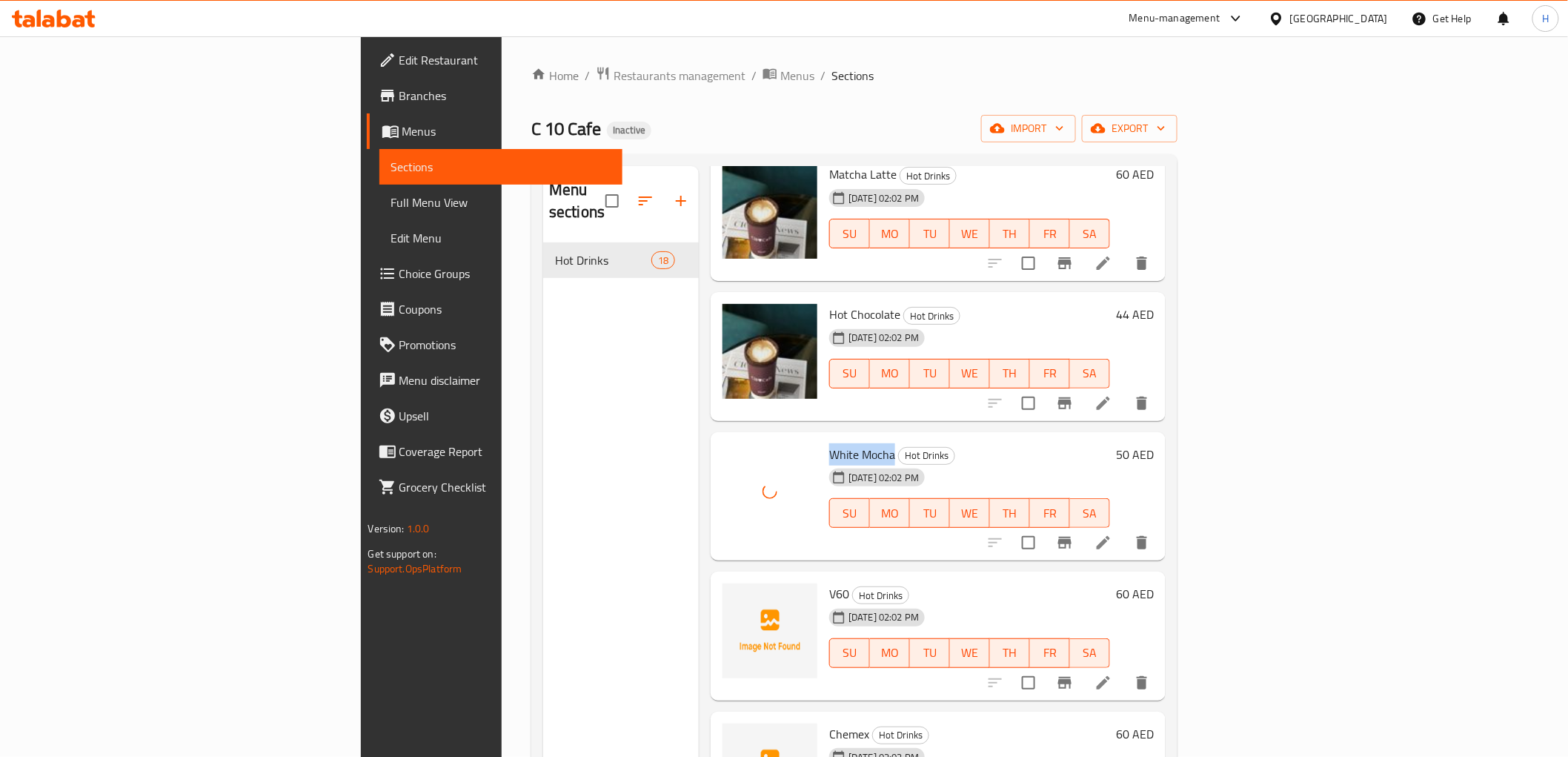
scroll to position [1631, 0]
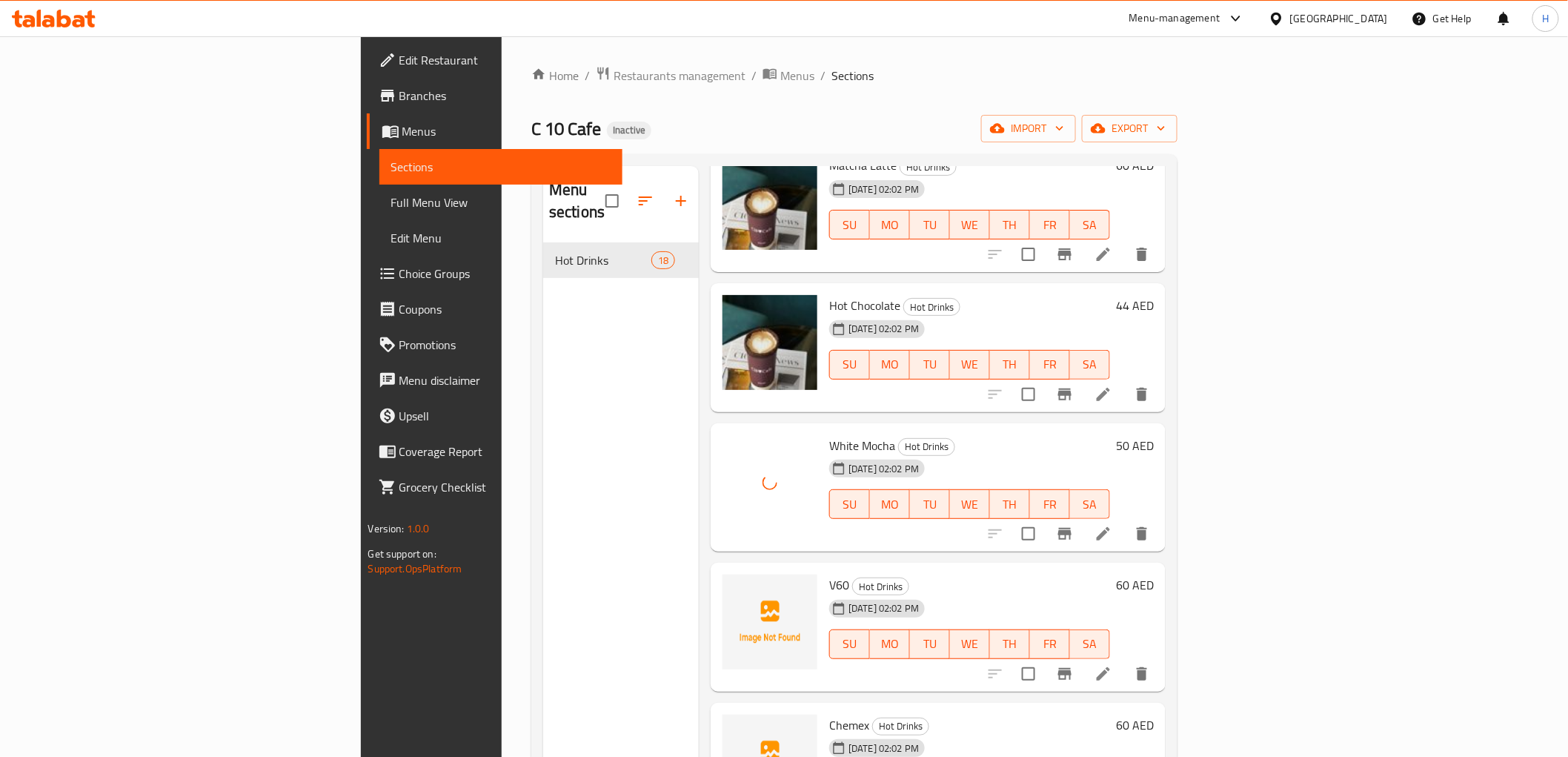
click at [830, 574] on span "V60" at bounding box center [839, 585] width 20 height 22
copy h6 "V60"
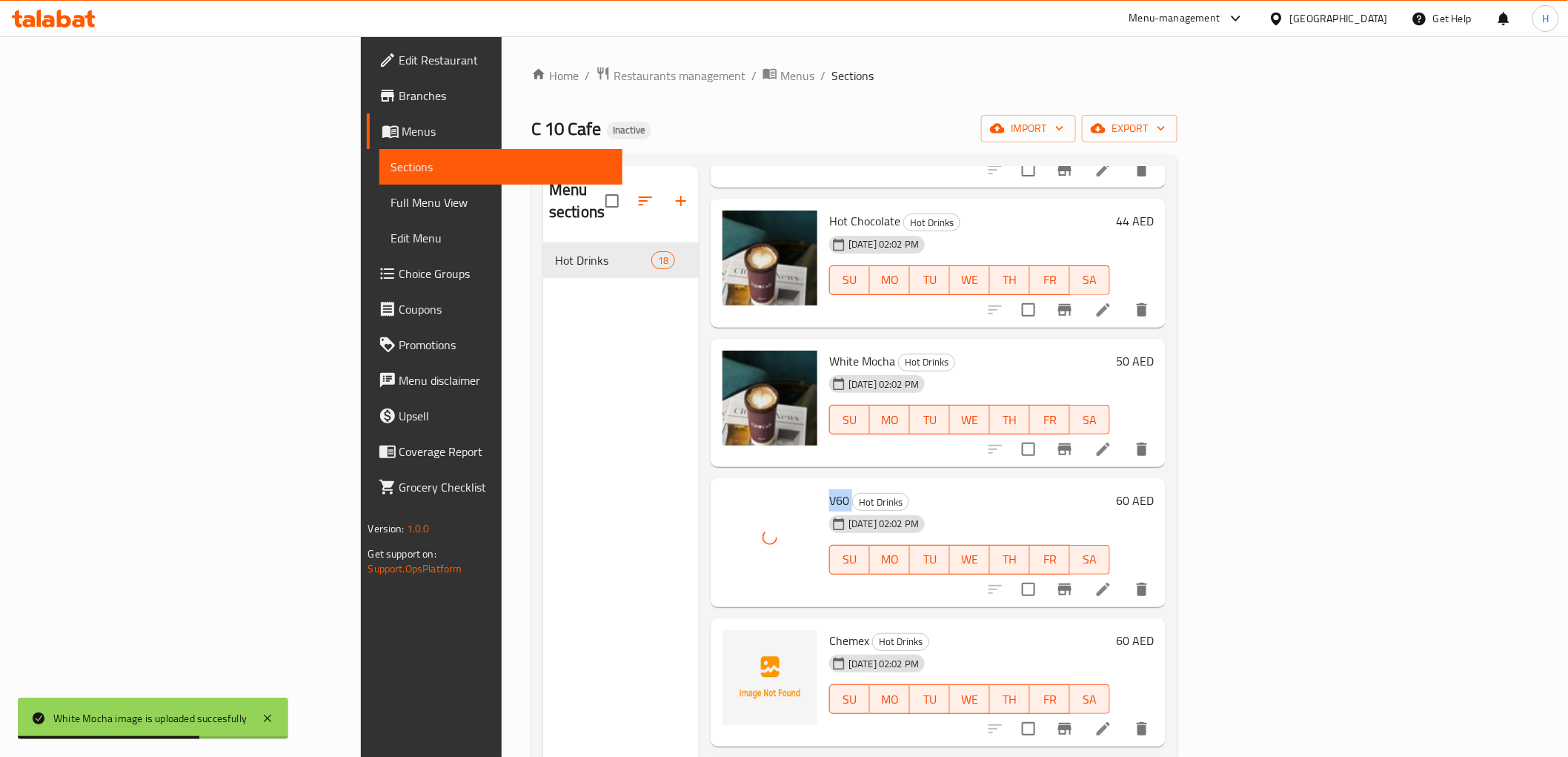
scroll to position [1795, 0]
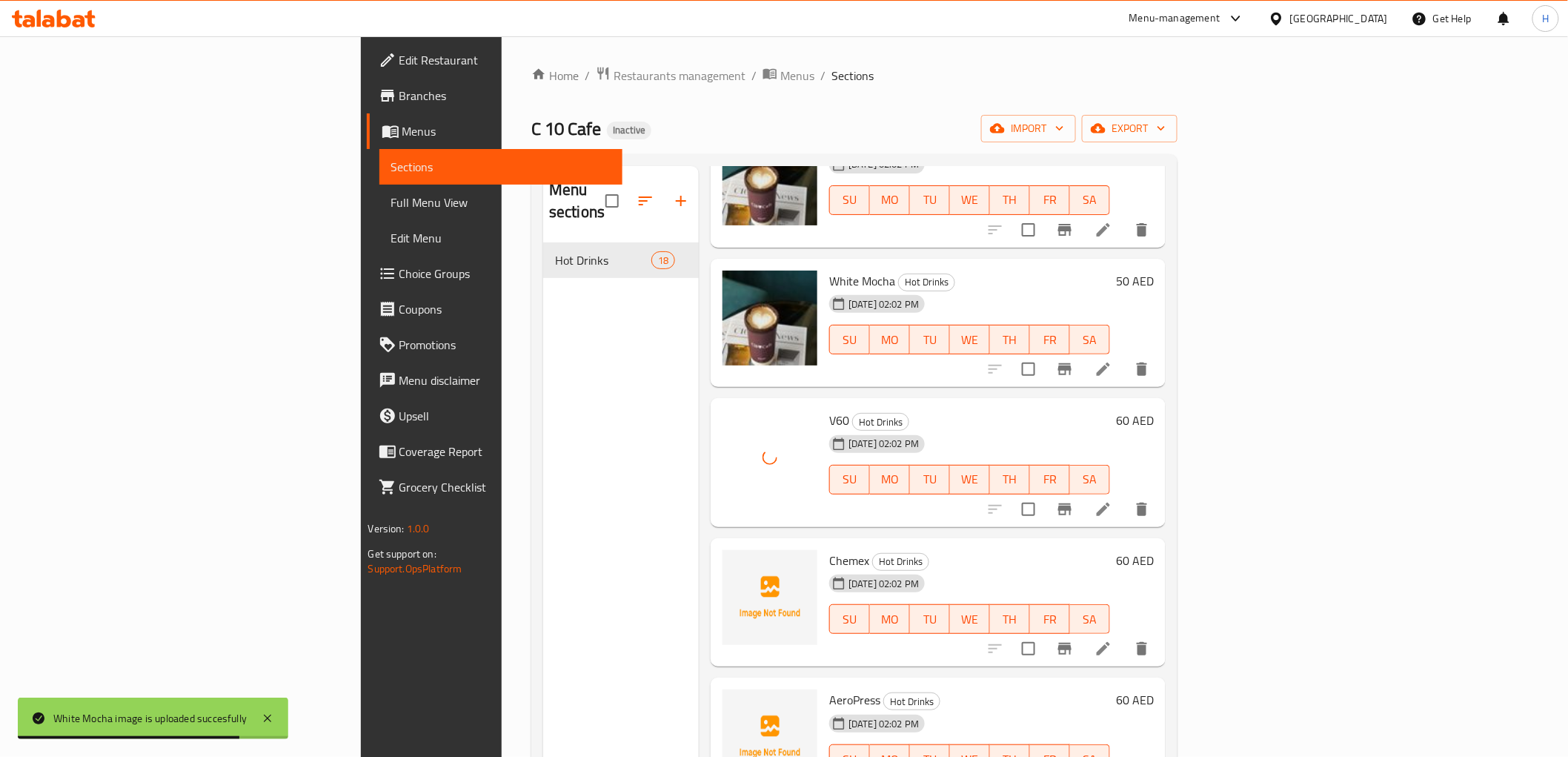
click at [830, 549] on span "Chemex" at bounding box center [849, 560] width 40 height 22
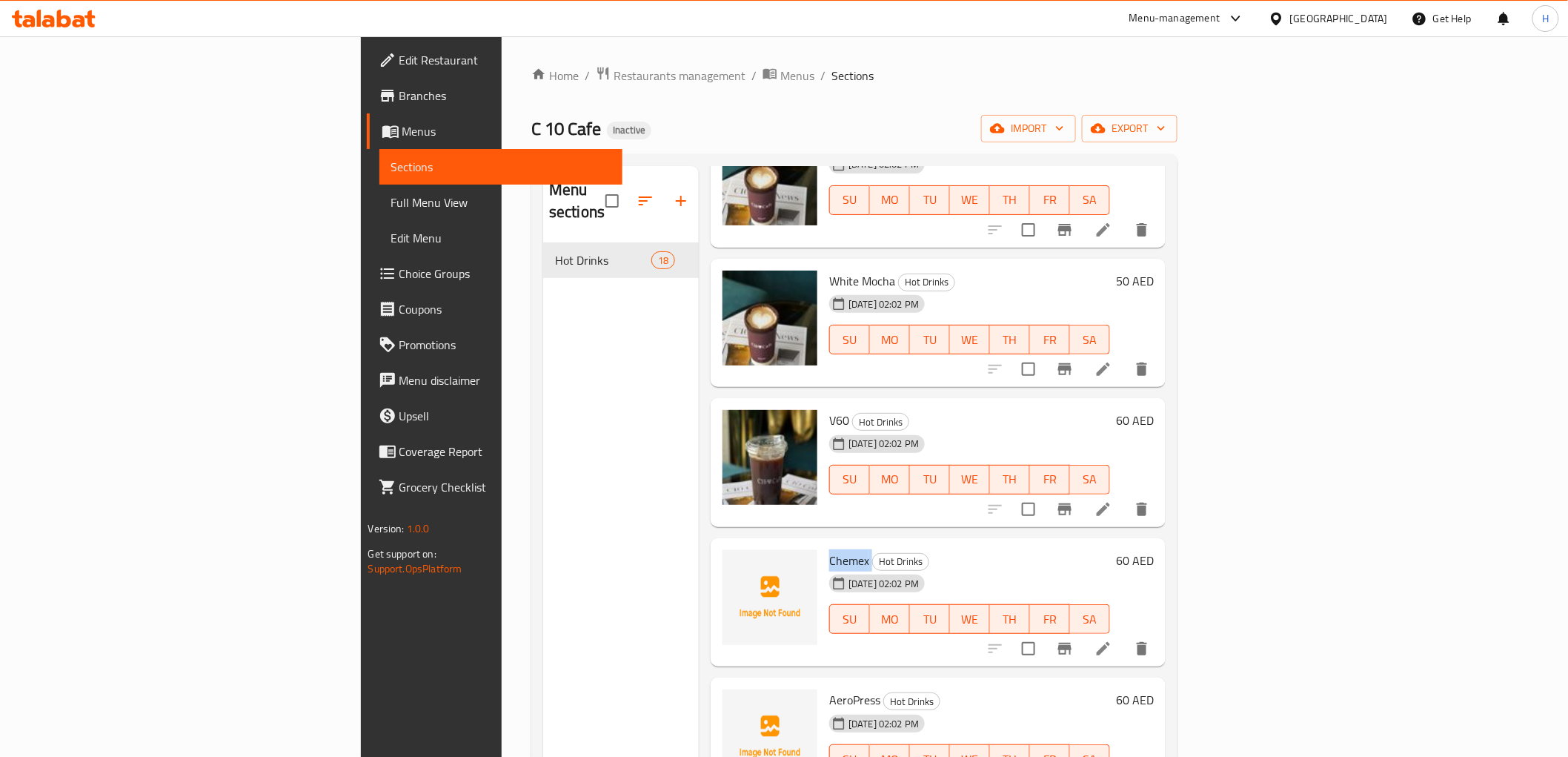
click at [830, 549] on span "Chemex" at bounding box center [849, 560] width 40 height 22
drag, startPoint x: 762, startPoint y: 540, endPoint x: 779, endPoint y: 543, distance: 17.3
click at [830, 550] on h6 "Chemex Hot Drinks" at bounding box center [970, 560] width 281 height 21
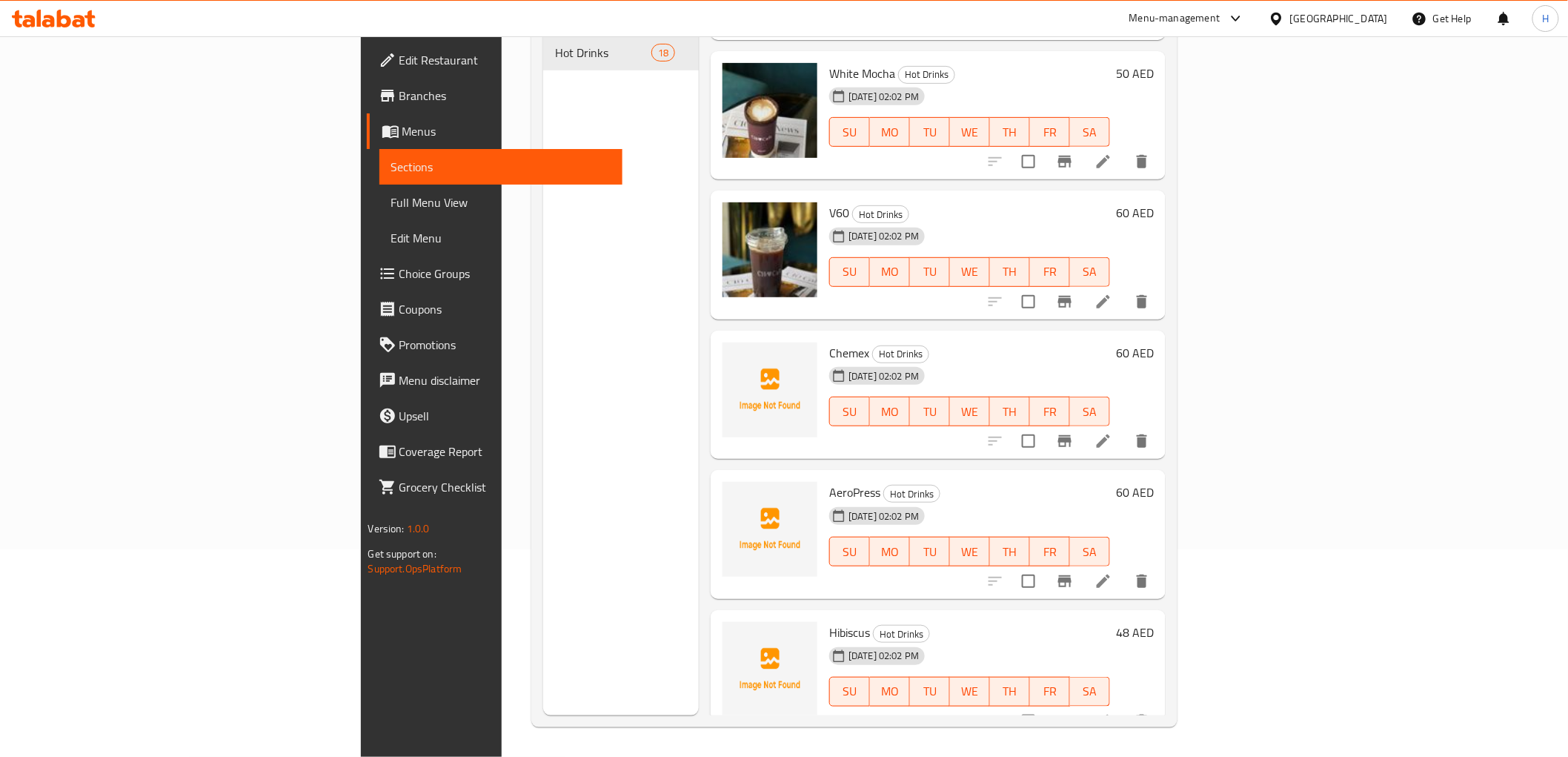
click at [830, 481] on span "AeroPress" at bounding box center [855, 492] width 51 height 22
click at [830, 621] on span "Hibiscus" at bounding box center [850, 632] width 41 height 22
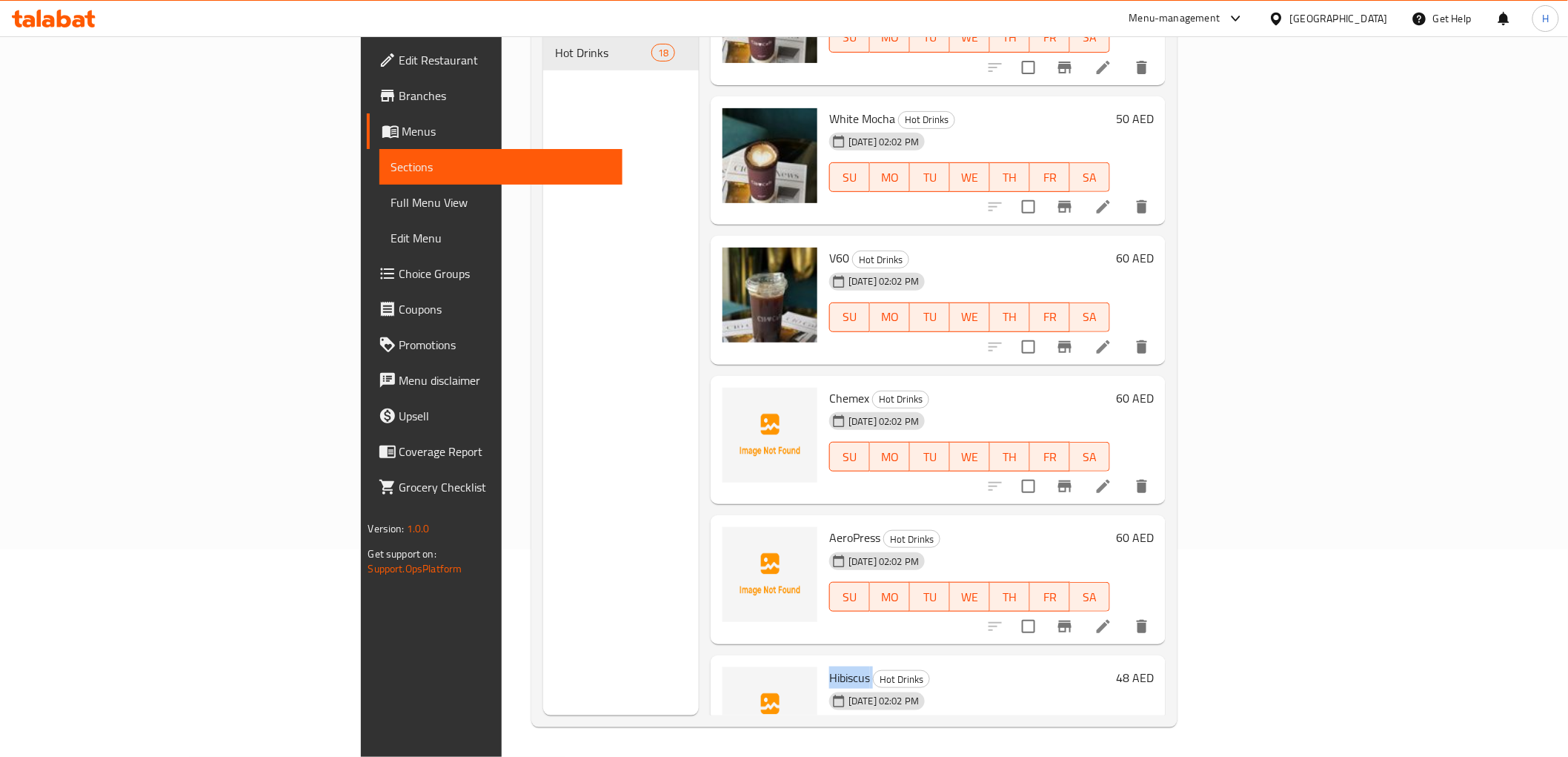
scroll to position [1795, 0]
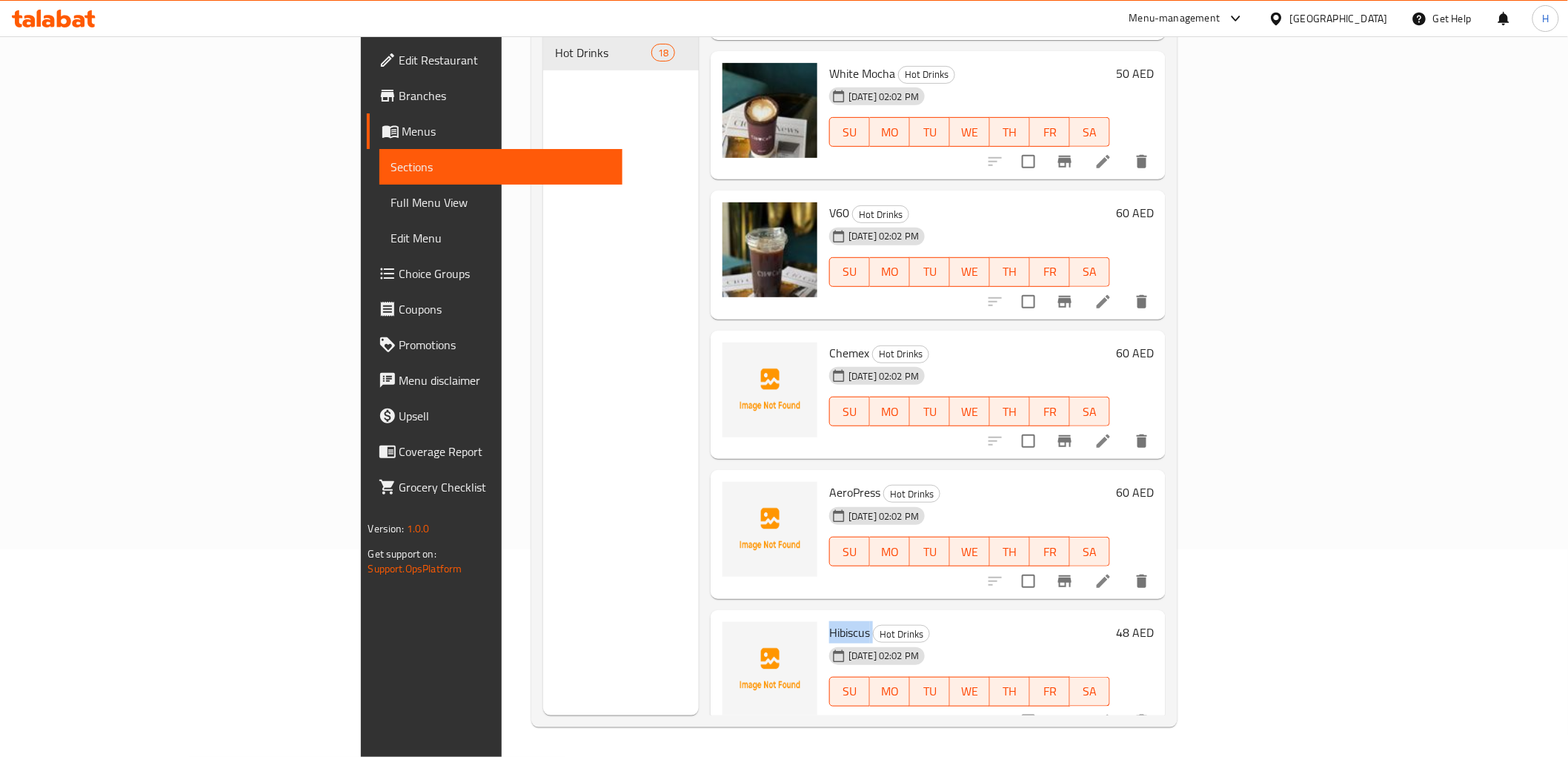
click at [830, 621] on span "Hibiscus" at bounding box center [850, 632] width 41 height 22
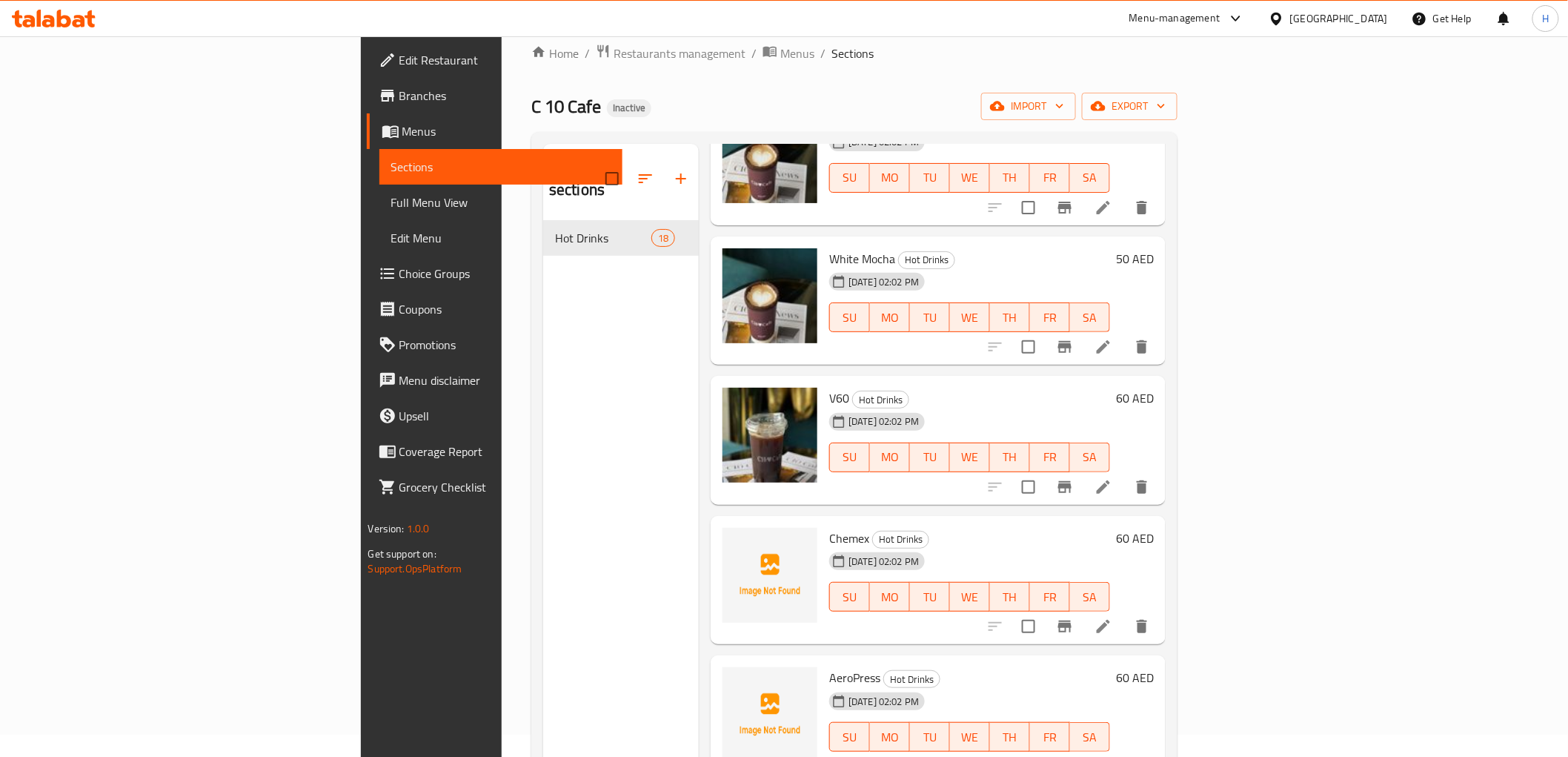
scroll to position [0, 0]
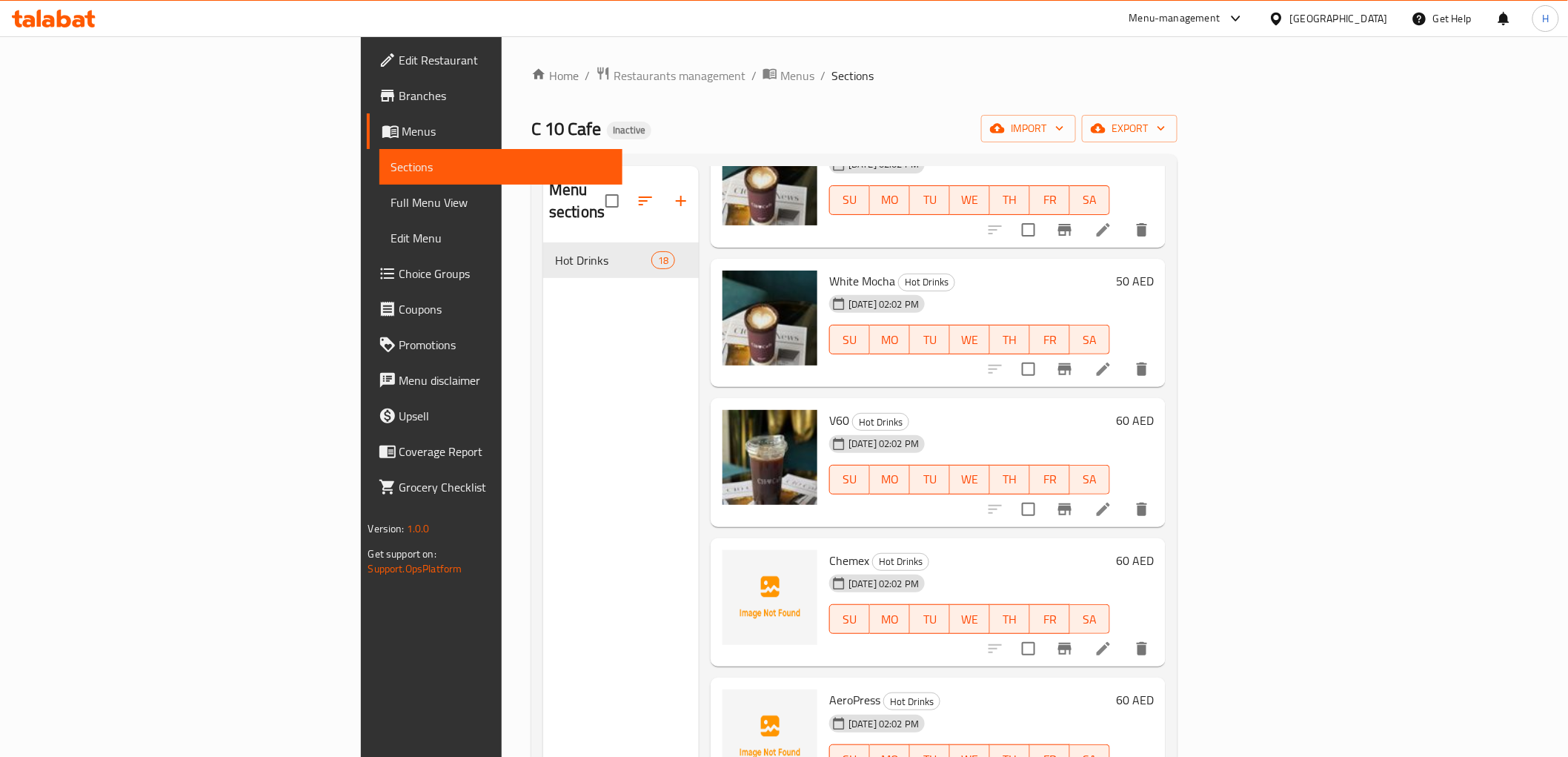
click at [399, 69] on span "Edit Restaurant" at bounding box center [505, 60] width 211 height 18
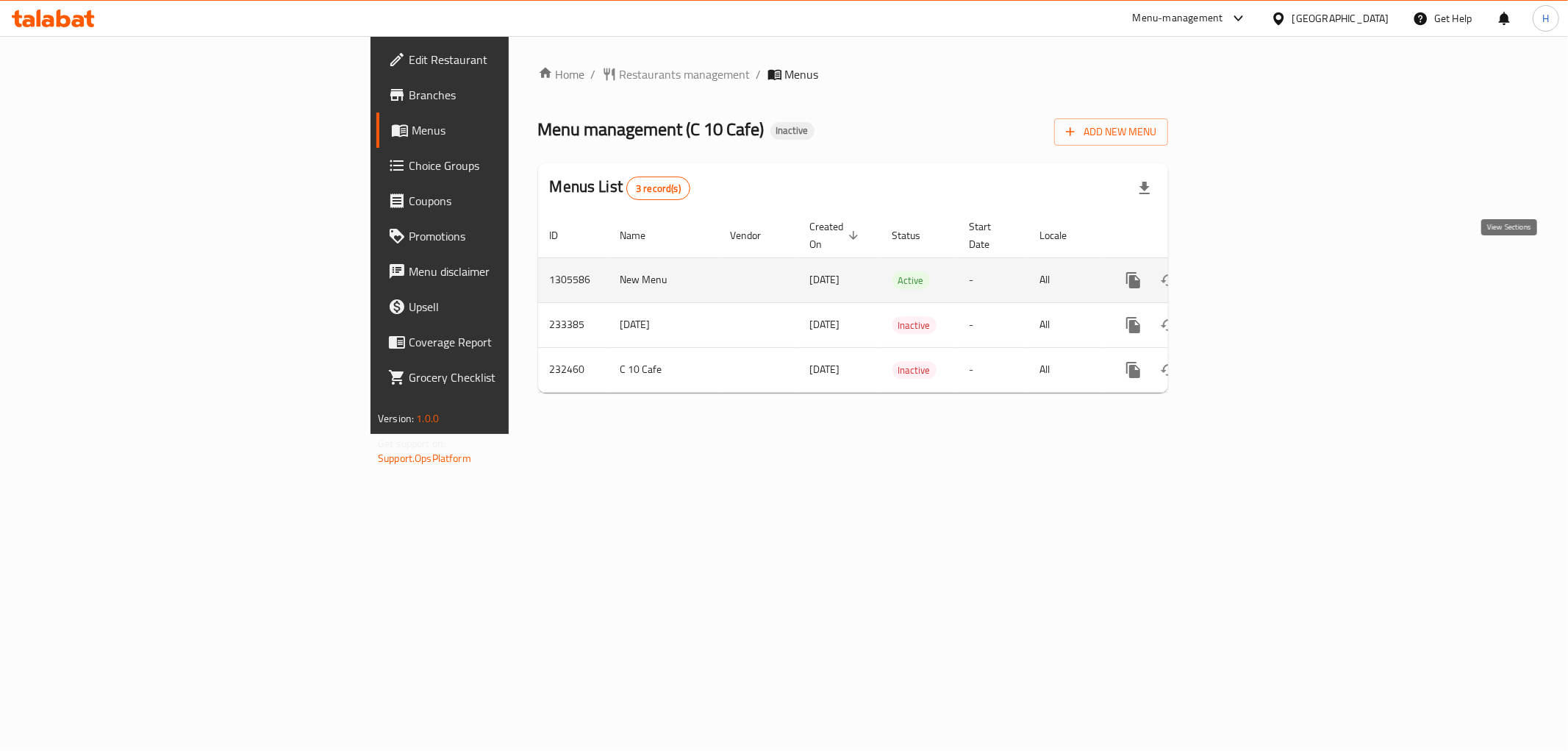
click at [1248, 271] on icon "enhanced table" at bounding box center [1238, 280] width 18 height 18
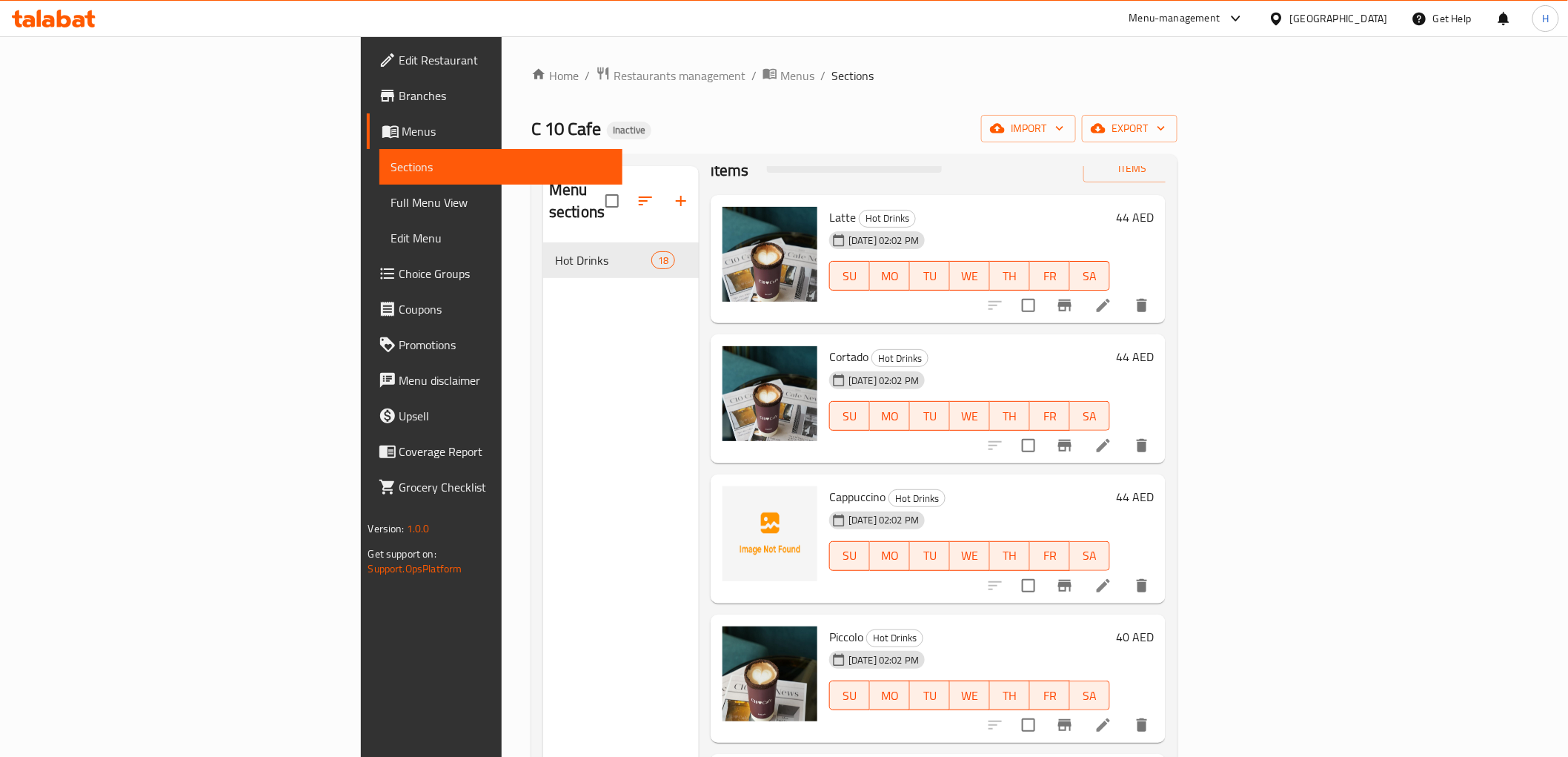
scroll to position [82, 0]
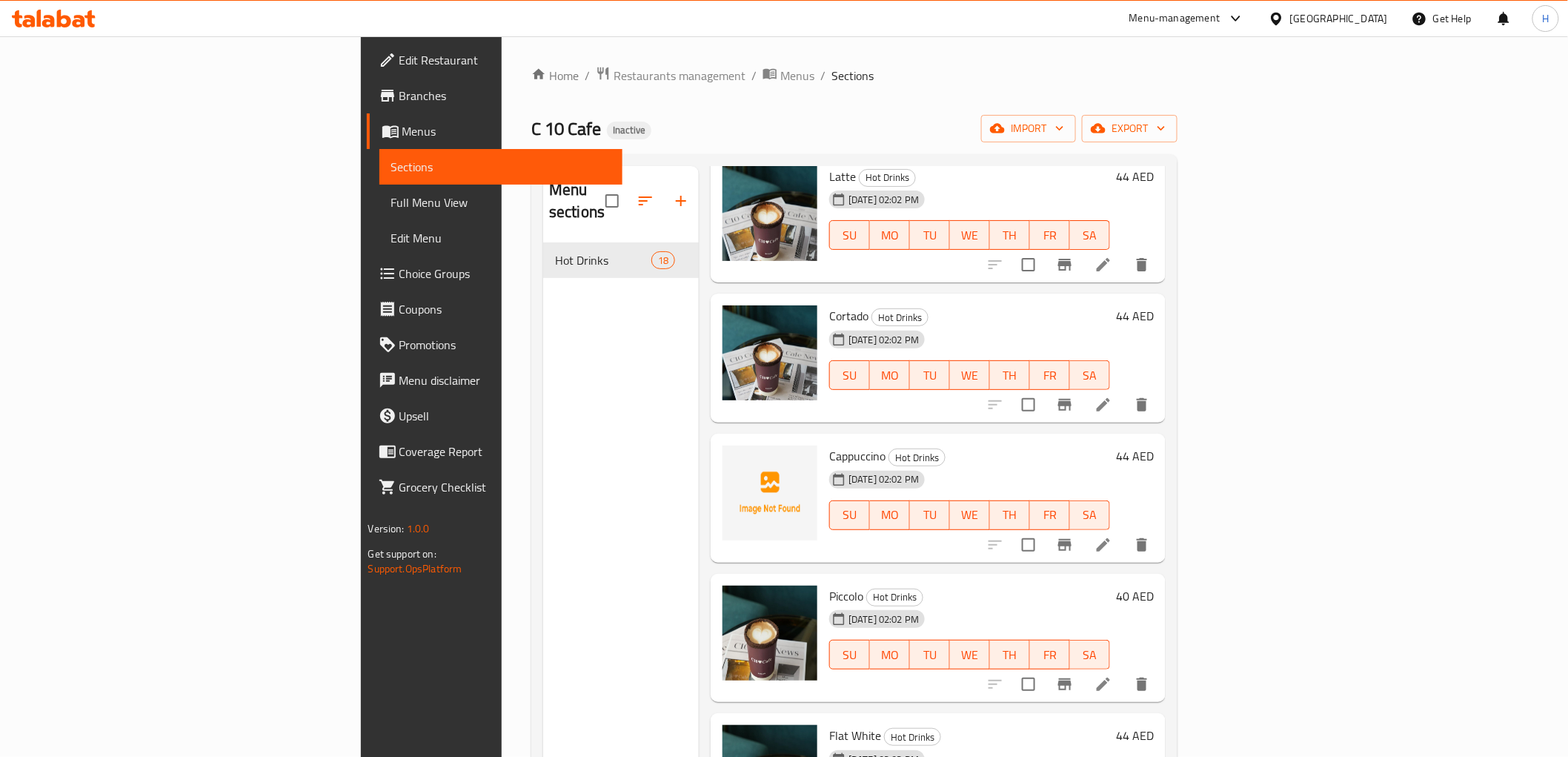
click at [830, 444] on span "Cappuccino" at bounding box center [858, 456] width 56 height 22
copy h6 "Cappuccino"
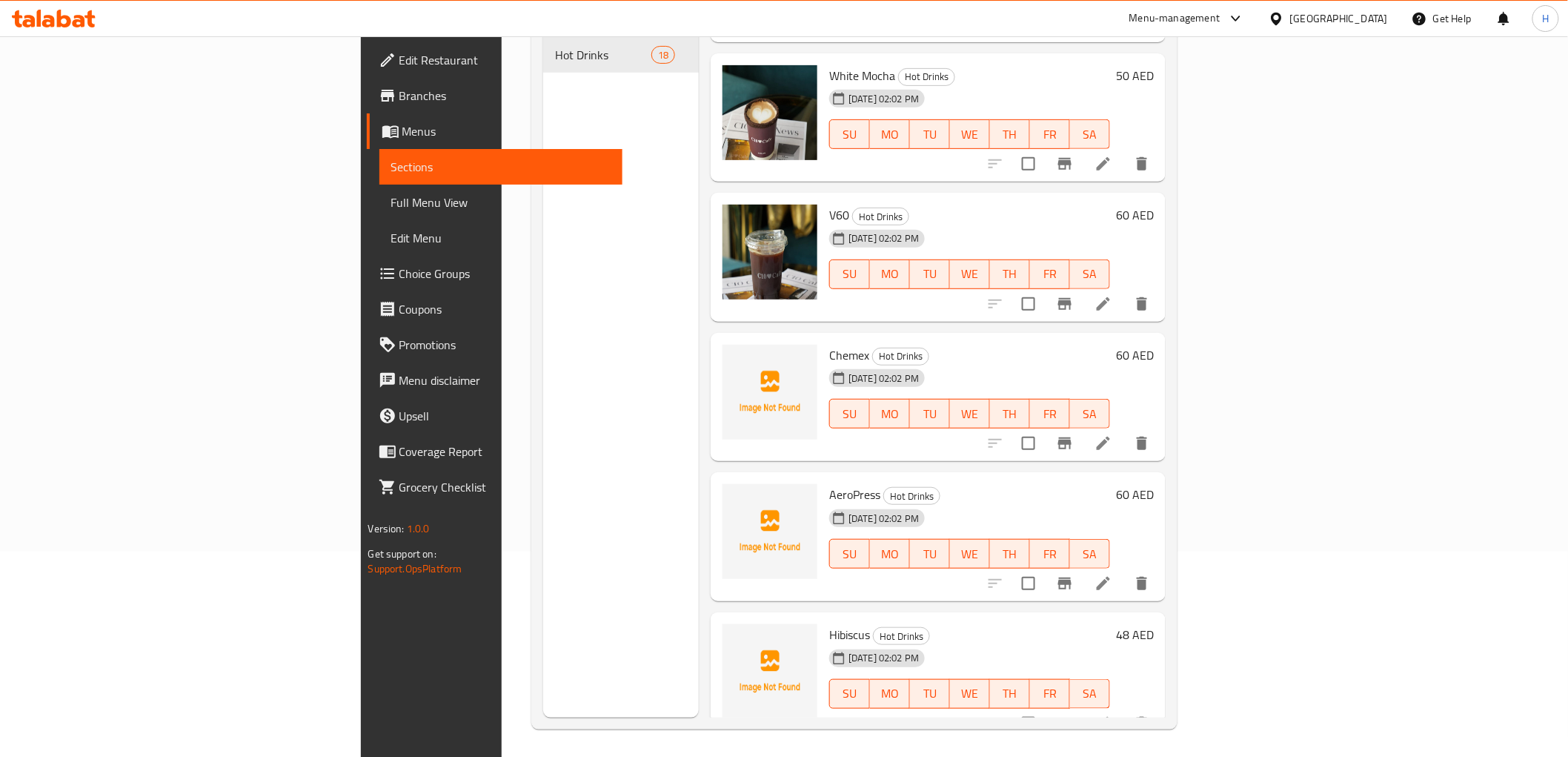
scroll to position [207, 0]
click at [830, 342] on span "Chemex" at bounding box center [849, 353] width 40 height 22
copy span "Chemex"
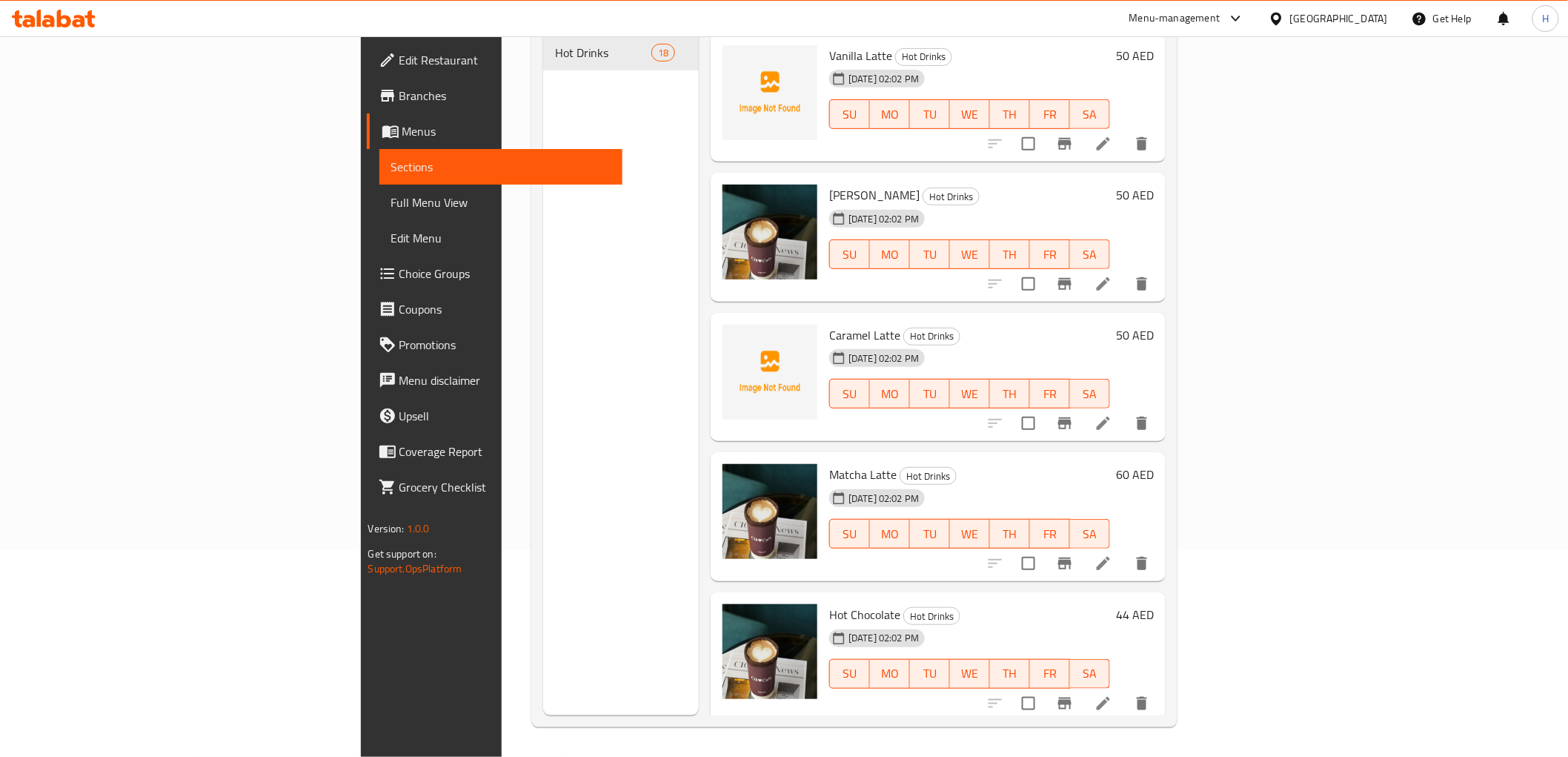
scroll to position [1054, 0]
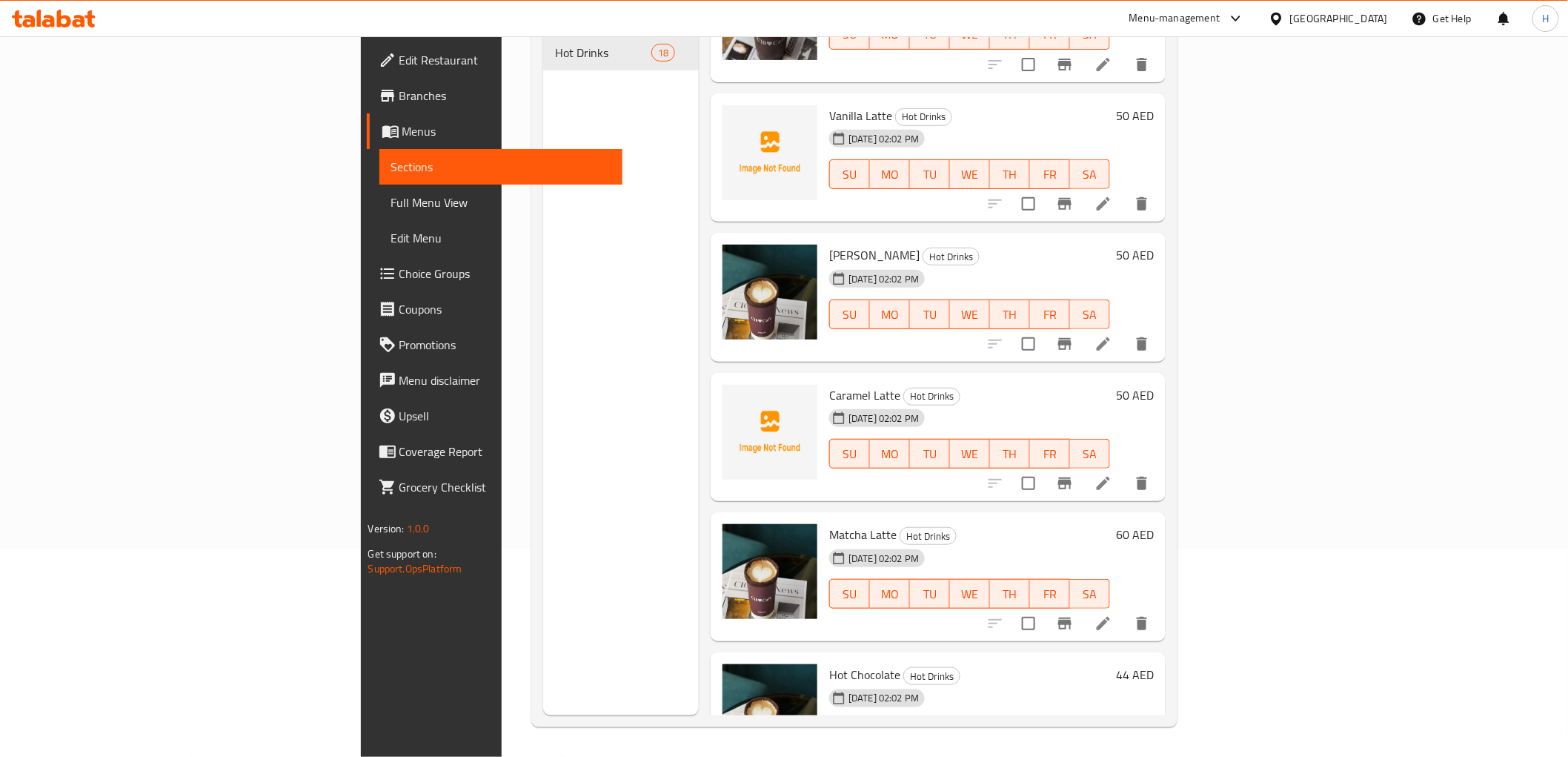
click at [830, 384] on span "Caramel Latte" at bounding box center [865, 395] width 71 height 22
drag, startPoint x: 765, startPoint y: 379, endPoint x: 750, endPoint y: 378, distance: 15.0
click at [830, 384] on span "Caramel Latte" at bounding box center [865, 395] width 71 height 22
copy span "Caramel"
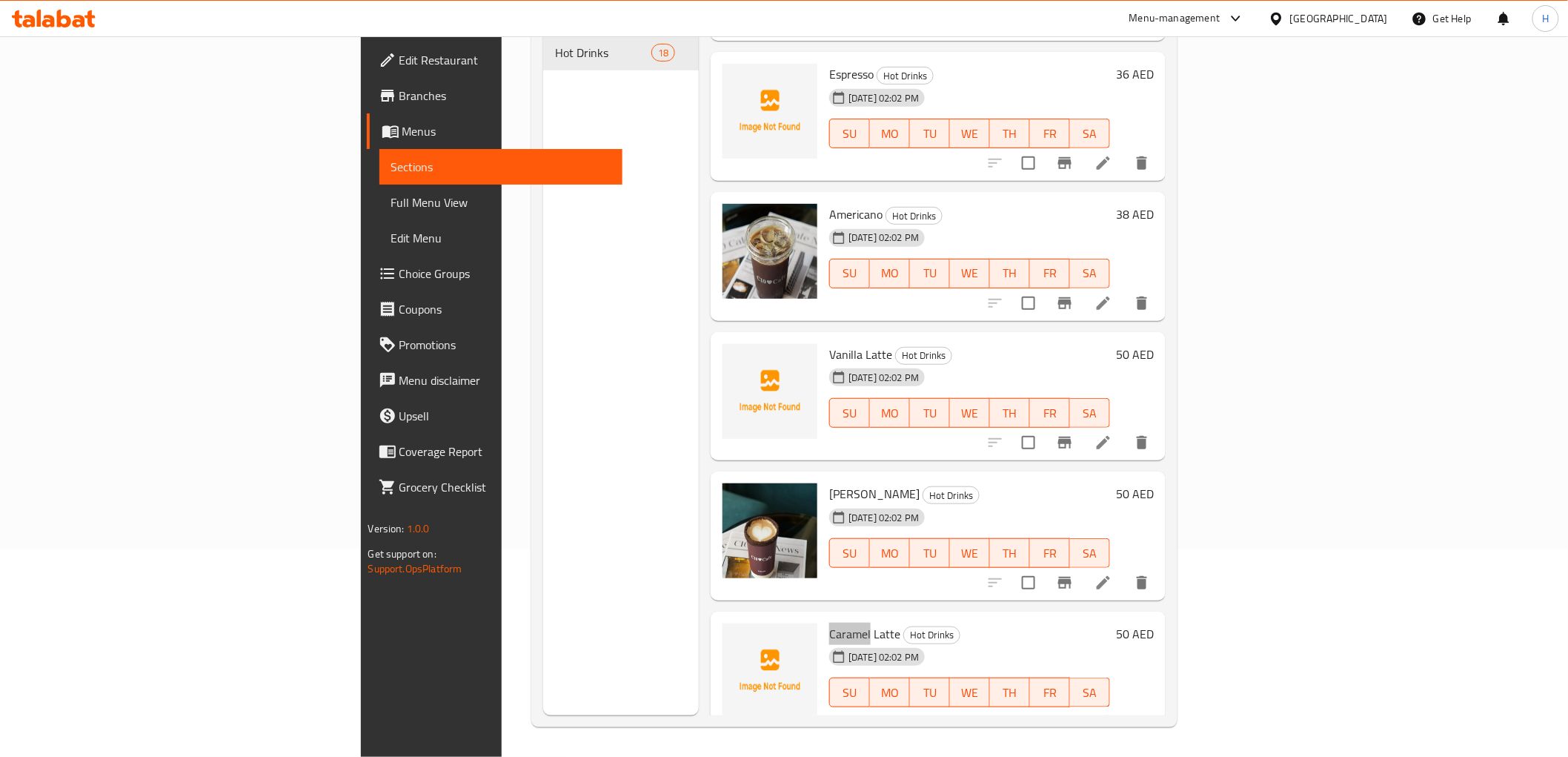
scroll to position [806, 0]
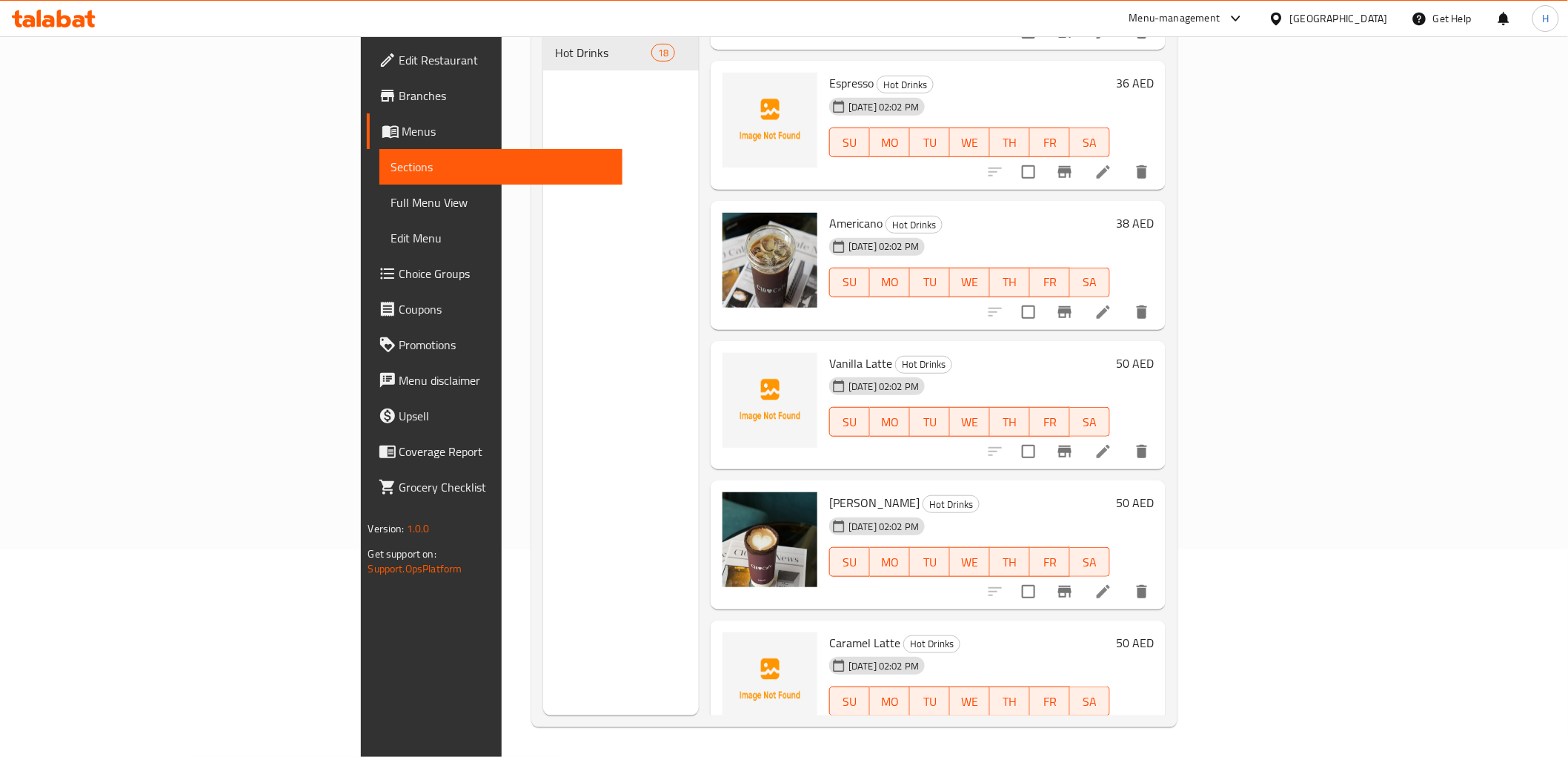
click at [830, 352] on span "Vanilla Latte" at bounding box center [861, 363] width 63 height 22
drag, startPoint x: 758, startPoint y: 336, endPoint x: 746, endPoint y: 339, distance: 12.4
click at [830, 352] on span "Vanilla Latte" at bounding box center [861, 363] width 63 height 22
copy span "Vanilla"
click at [543, 417] on div "Menu sections Hot Drinks 18" at bounding box center [621, 337] width 156 height 757
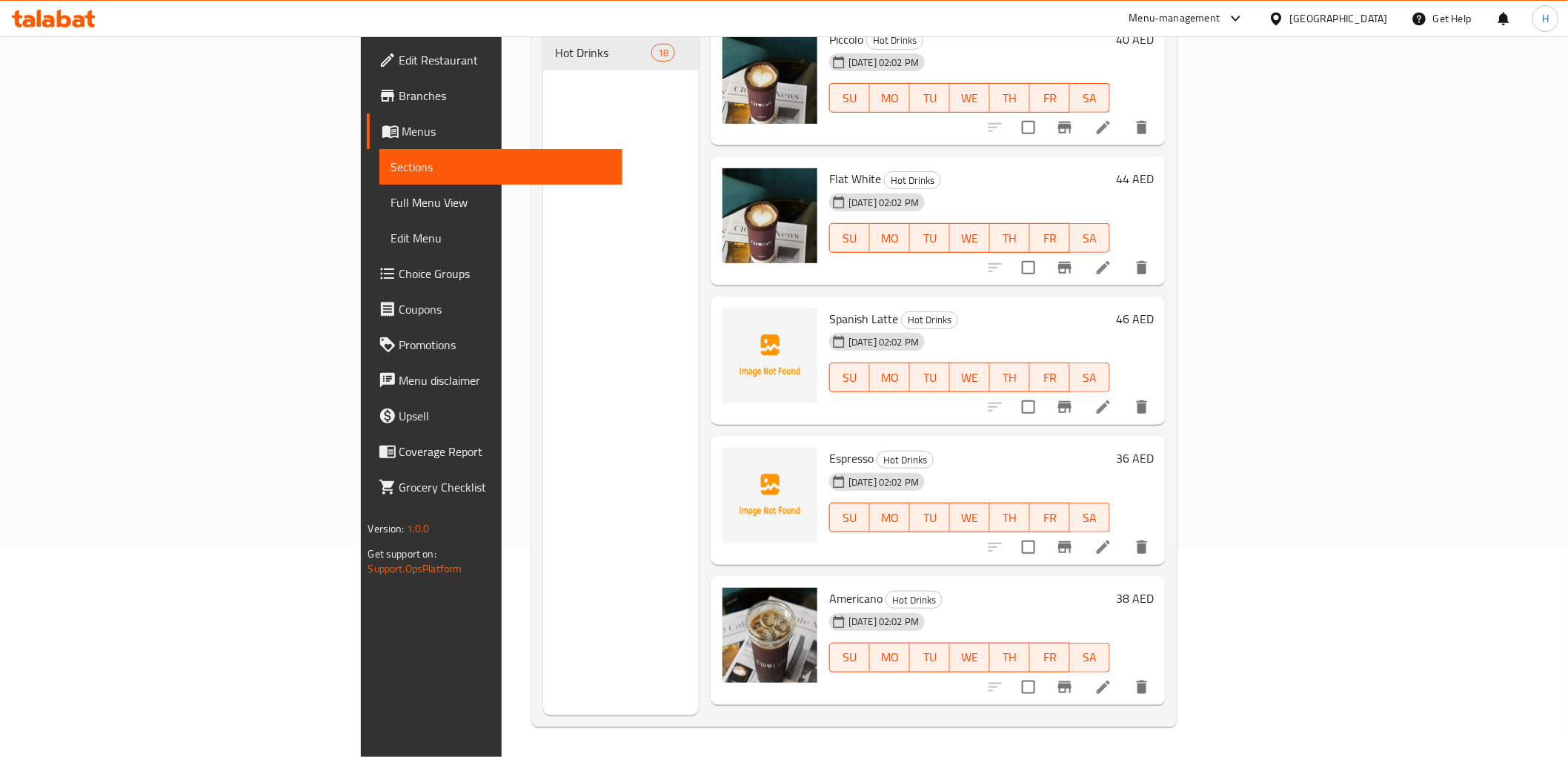
scroll to position [395, 0]
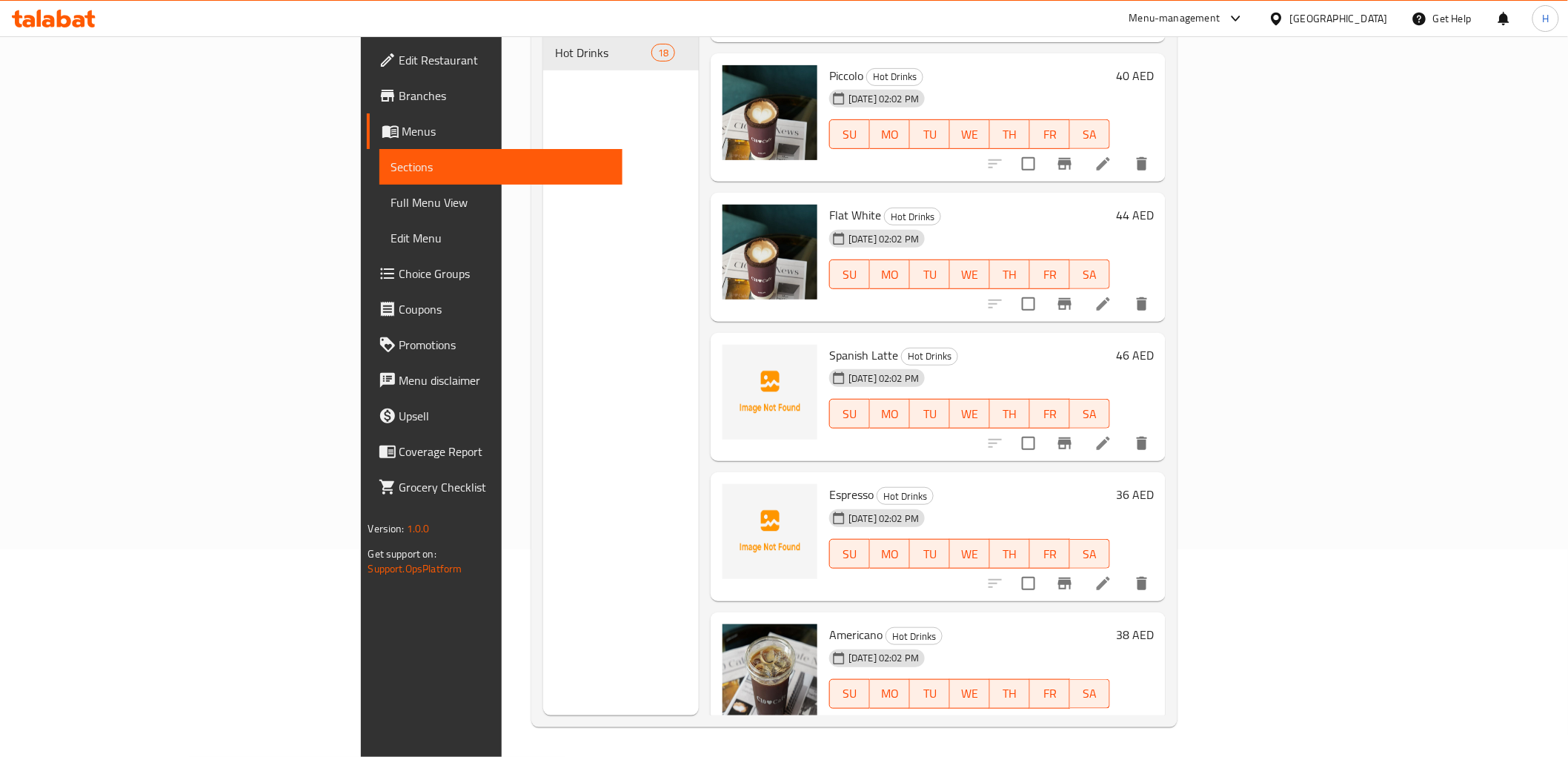
click at [830, 484] on span "Espresso" at bounding box center [852, 495] width 45 height 22
copy span "Espresso"
click at [830, 343] on span "Spanish Latte" at bounding box center [864, 355] width 69 height 22
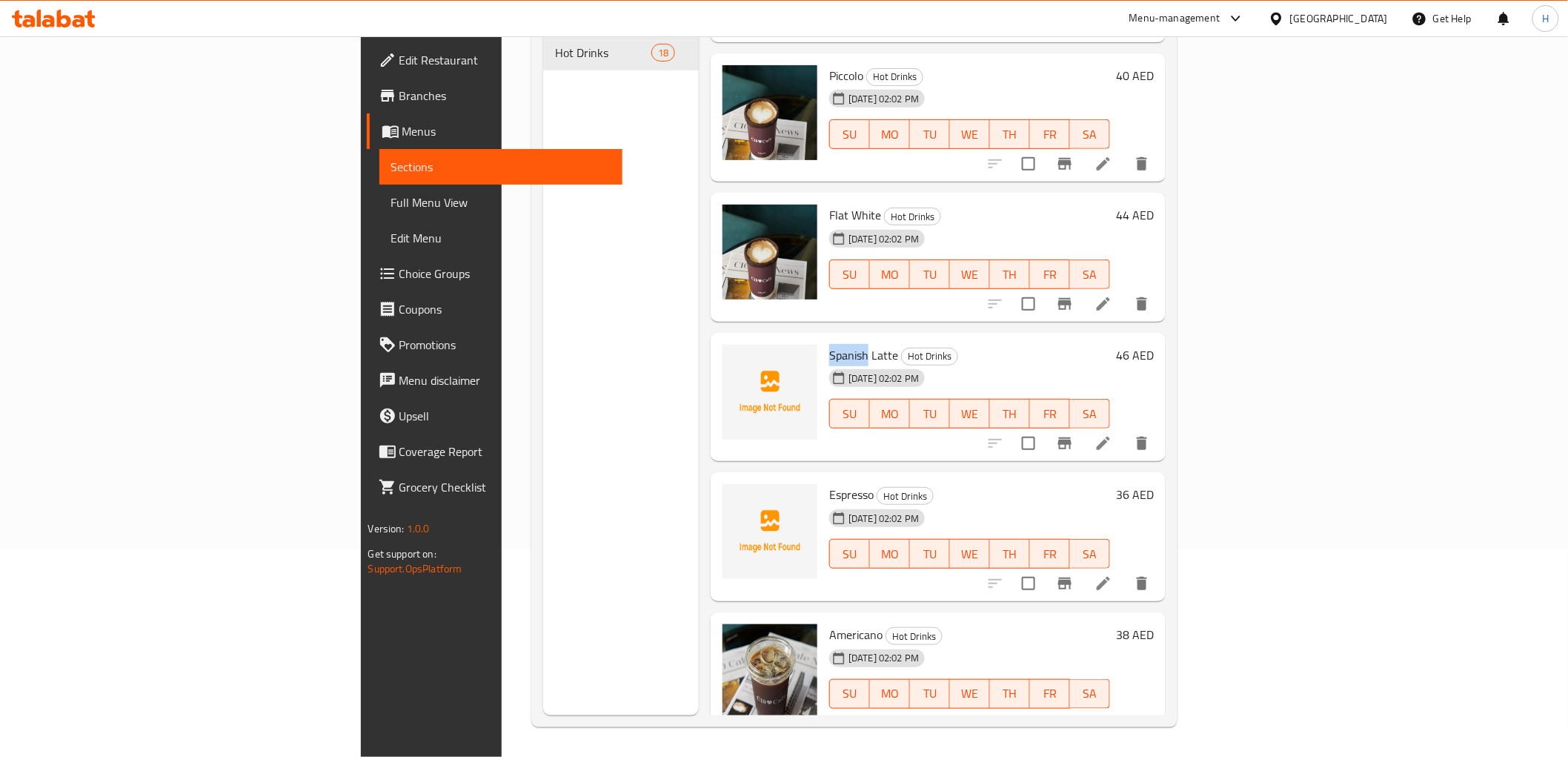
copy span "Spanish"
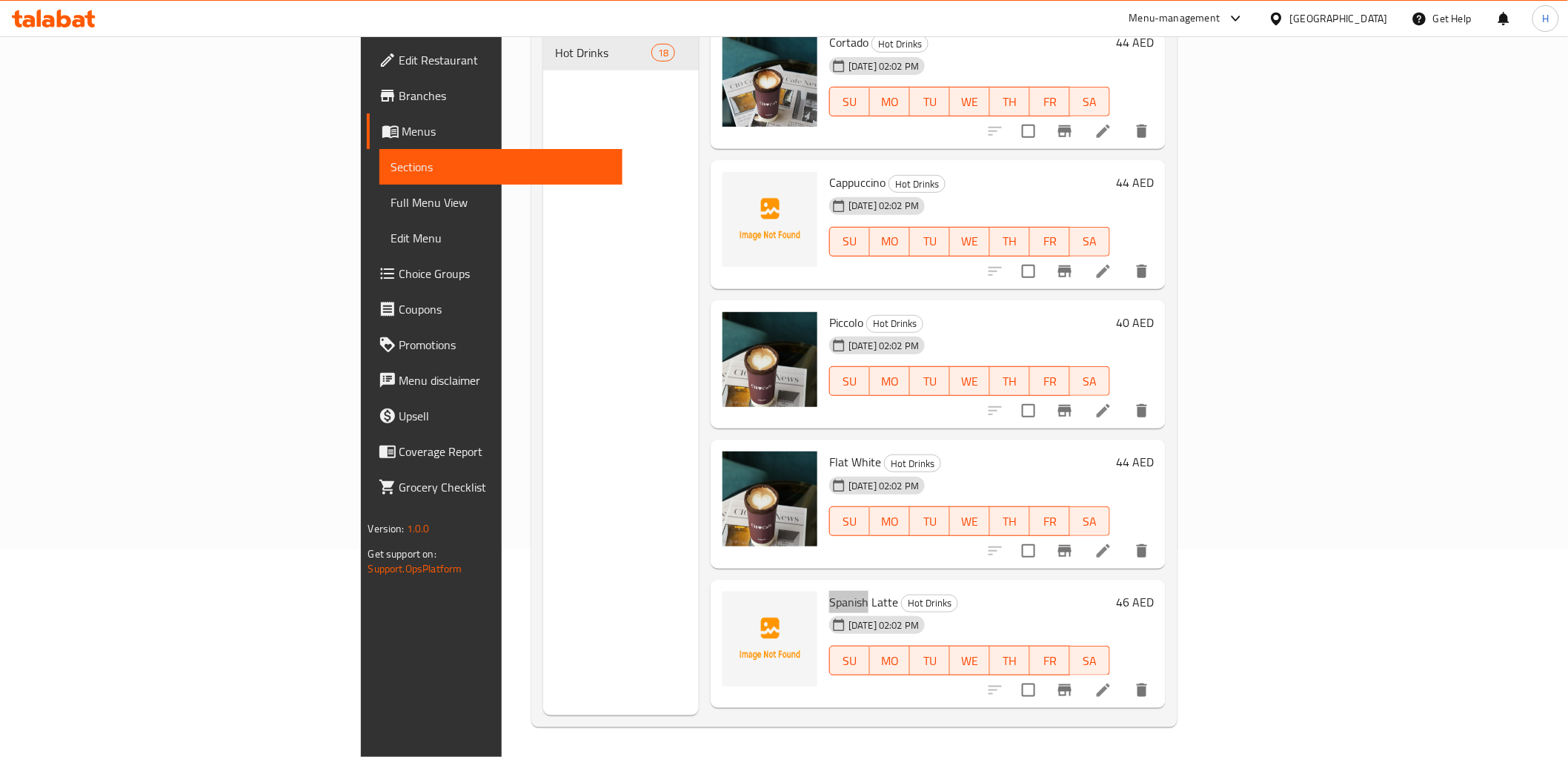
scroll to position [65, 0]
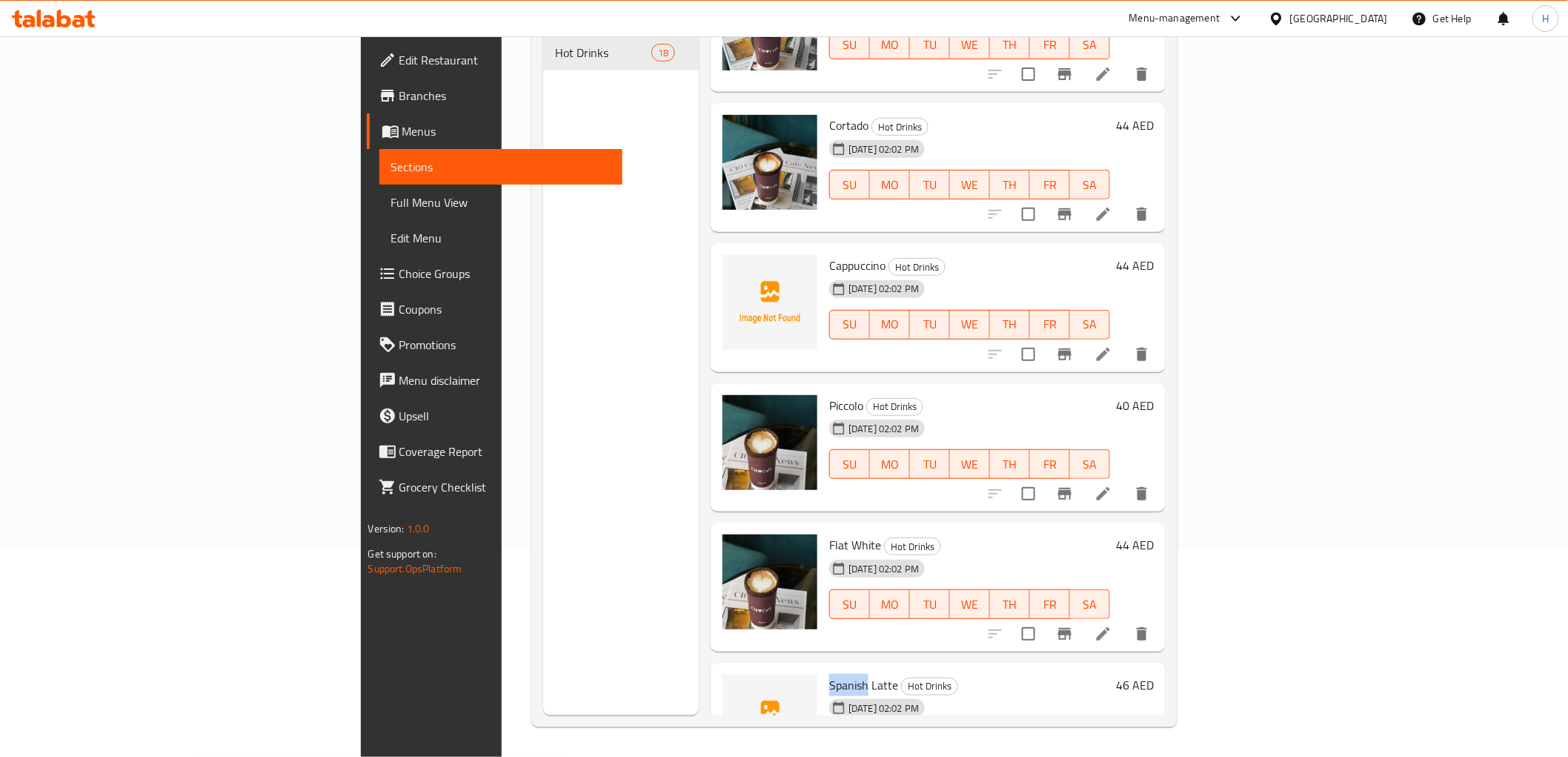
click at [823, 274] on div "[DATE] 02:02 PM" at bounding box center [860, 289] width 74 height 30
click at [830, 254] on span "Cappuccino" at bounding box center [858, 265] width 56 height 22
drag, startPoint x: 776, startPoint y: 243, endPoint x: 767, endPoint y: 246, distance: 9.5
click at [830, 254] on span "Cappuccino" at bounding box center [858, 265] width 56 height 22
copy span "Cappuccino"
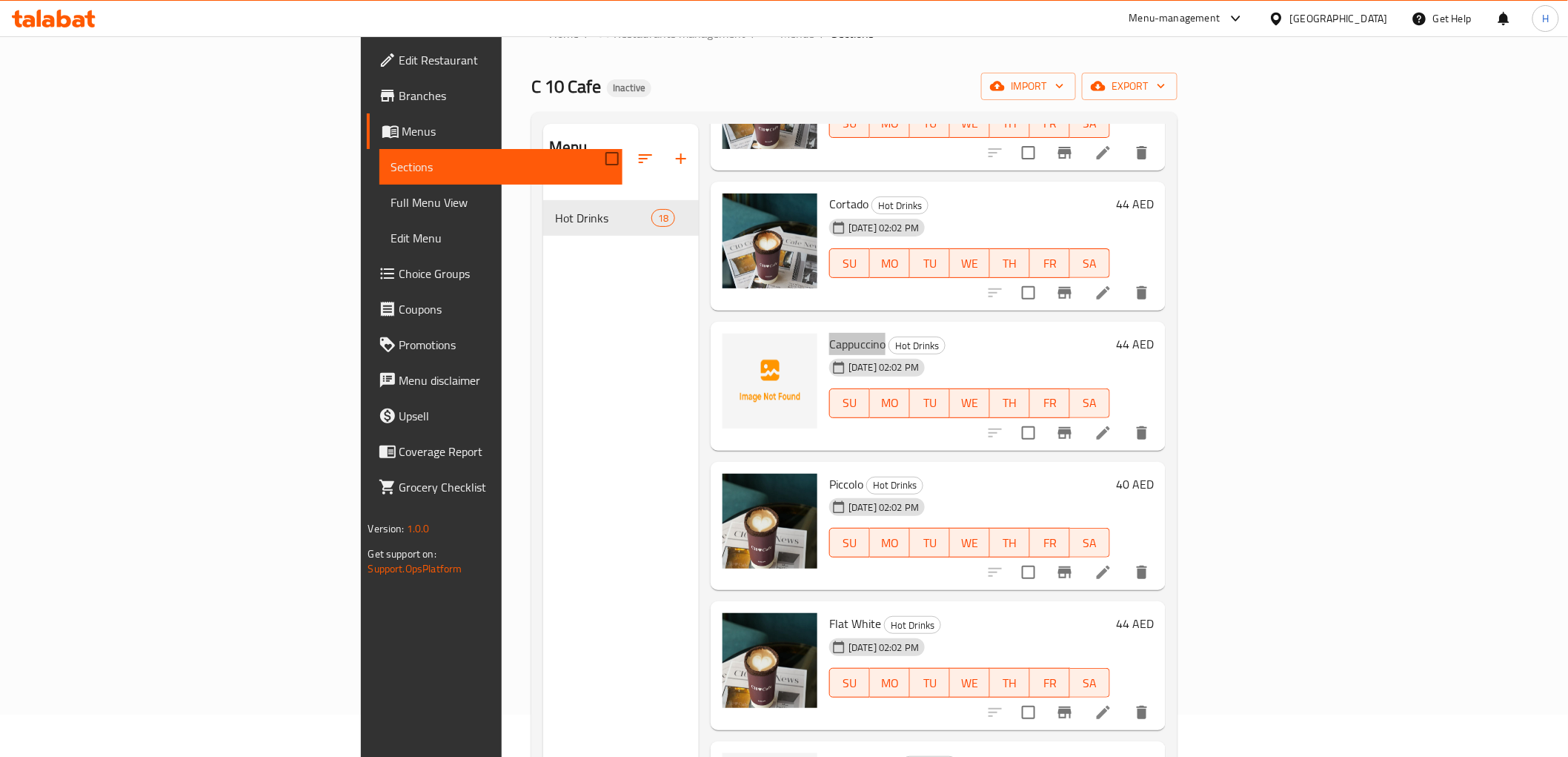
scroll to position [329, 0]
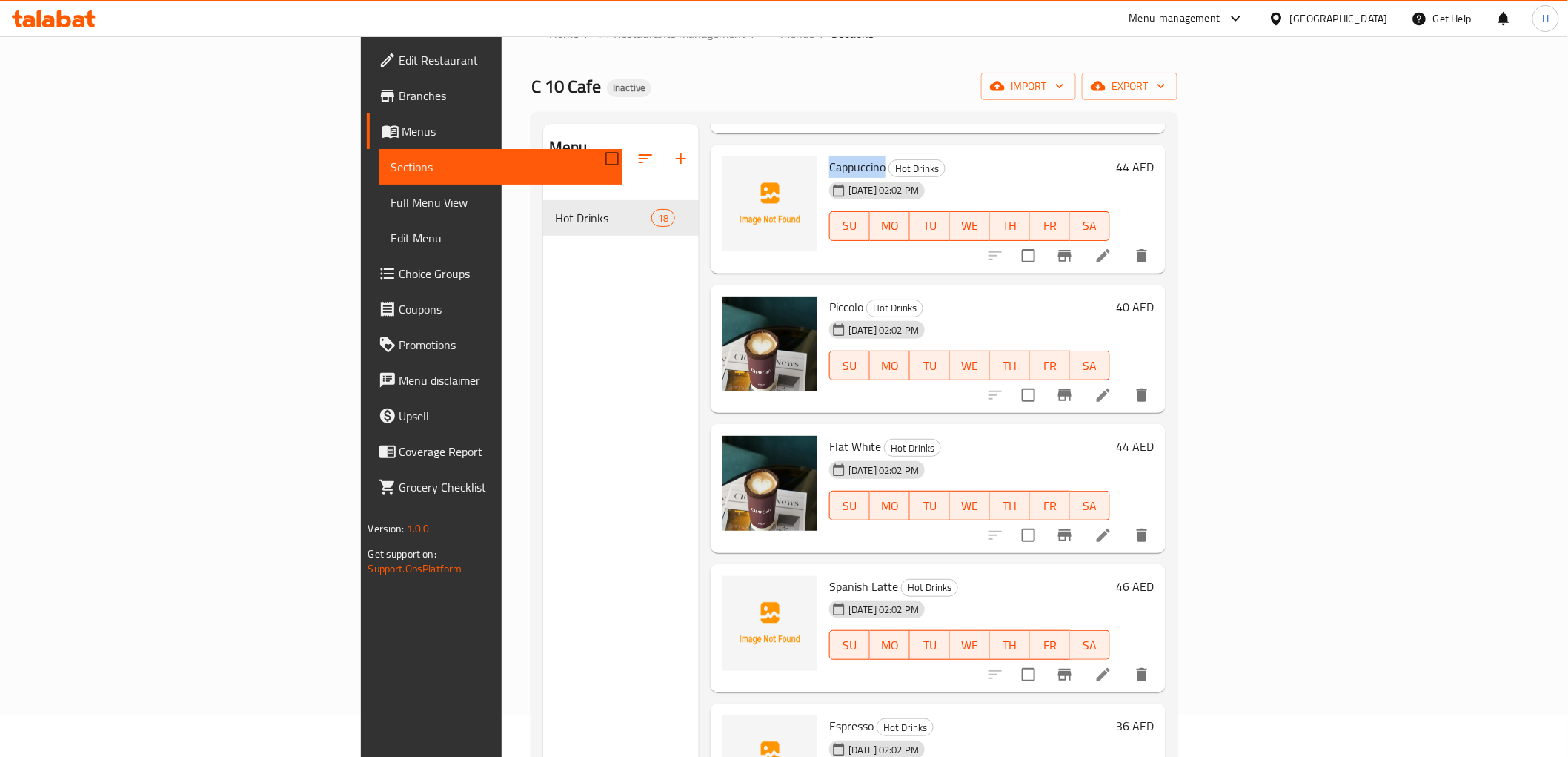
click at [391, 199] on span "Full Menu View" at bounding box center [500, 202] width 219 height 18
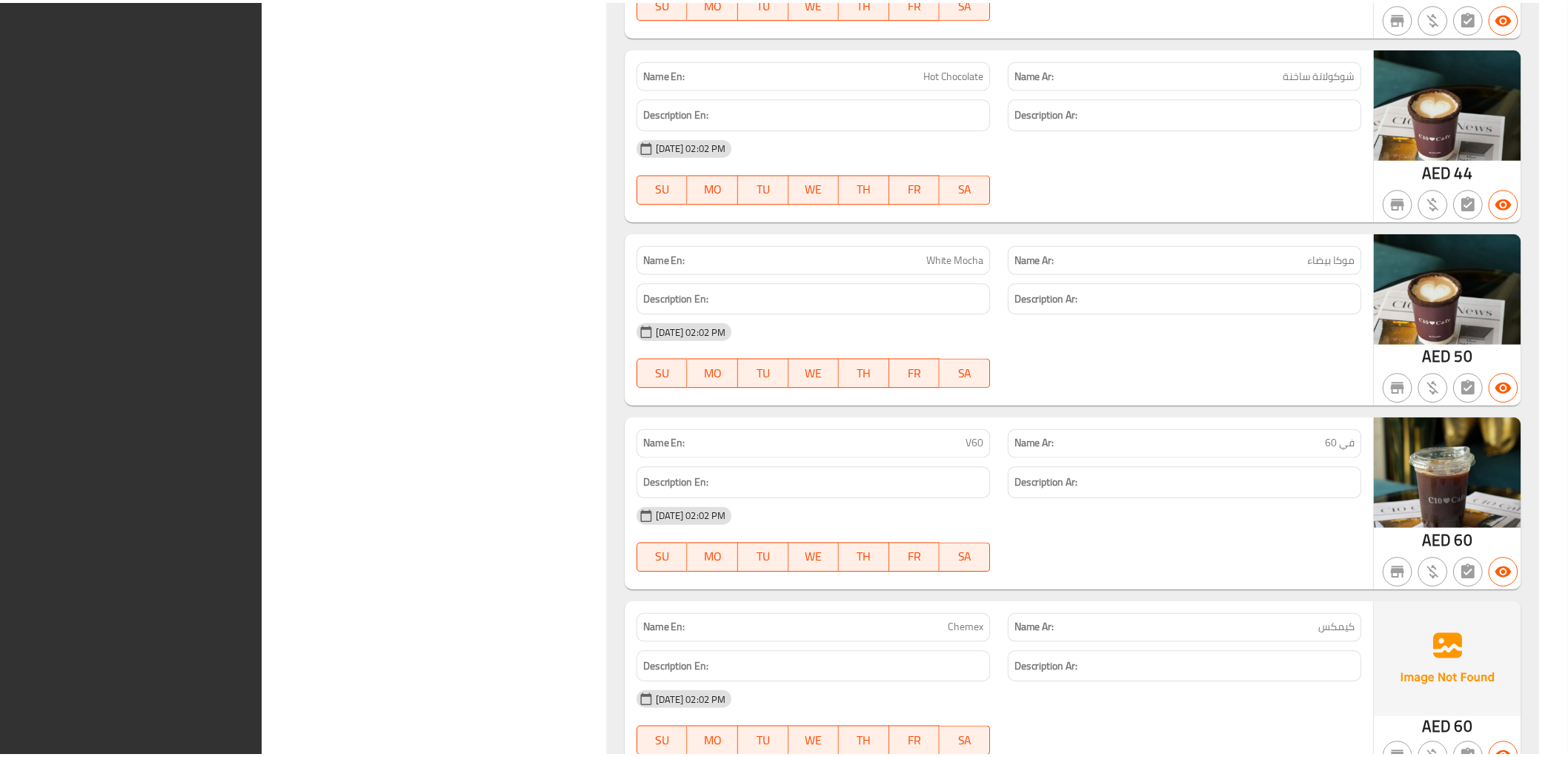
scroll to position [2880, 0]
